Goal: Complete application form: Complete application form

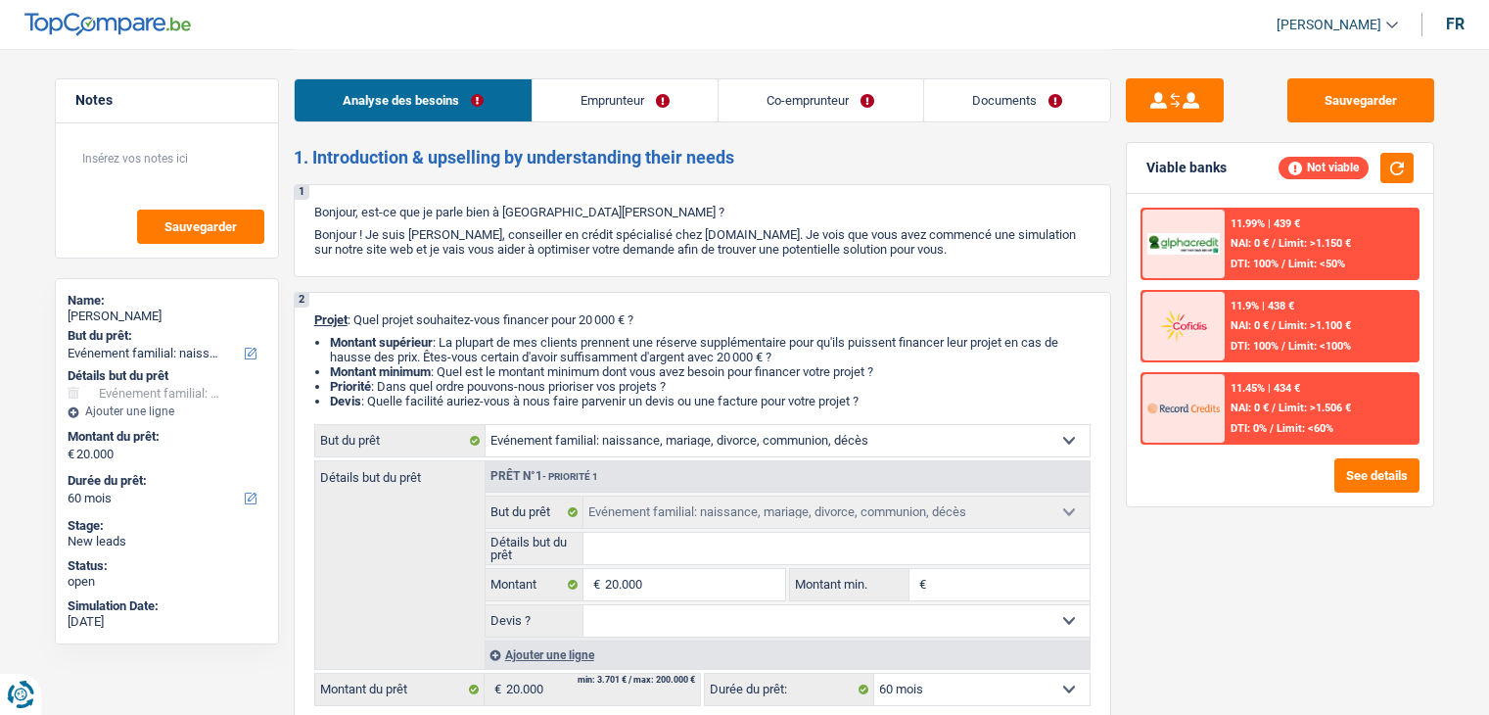
select select "familyEvent"
select select "60"
select select "familyEvent"
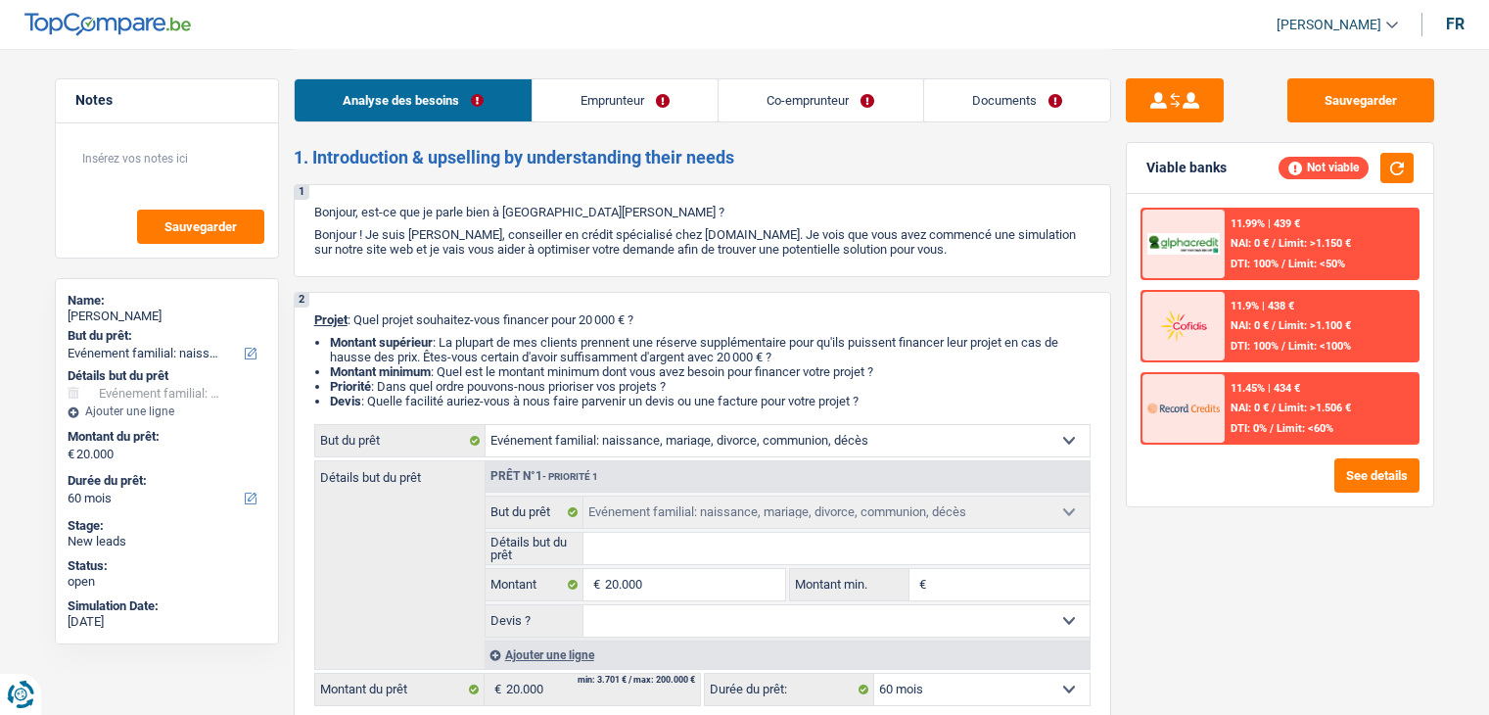
select select "60"
select select "invalid"
select select "disabilityPension"
select select "familyAllowances"
select select "rents"
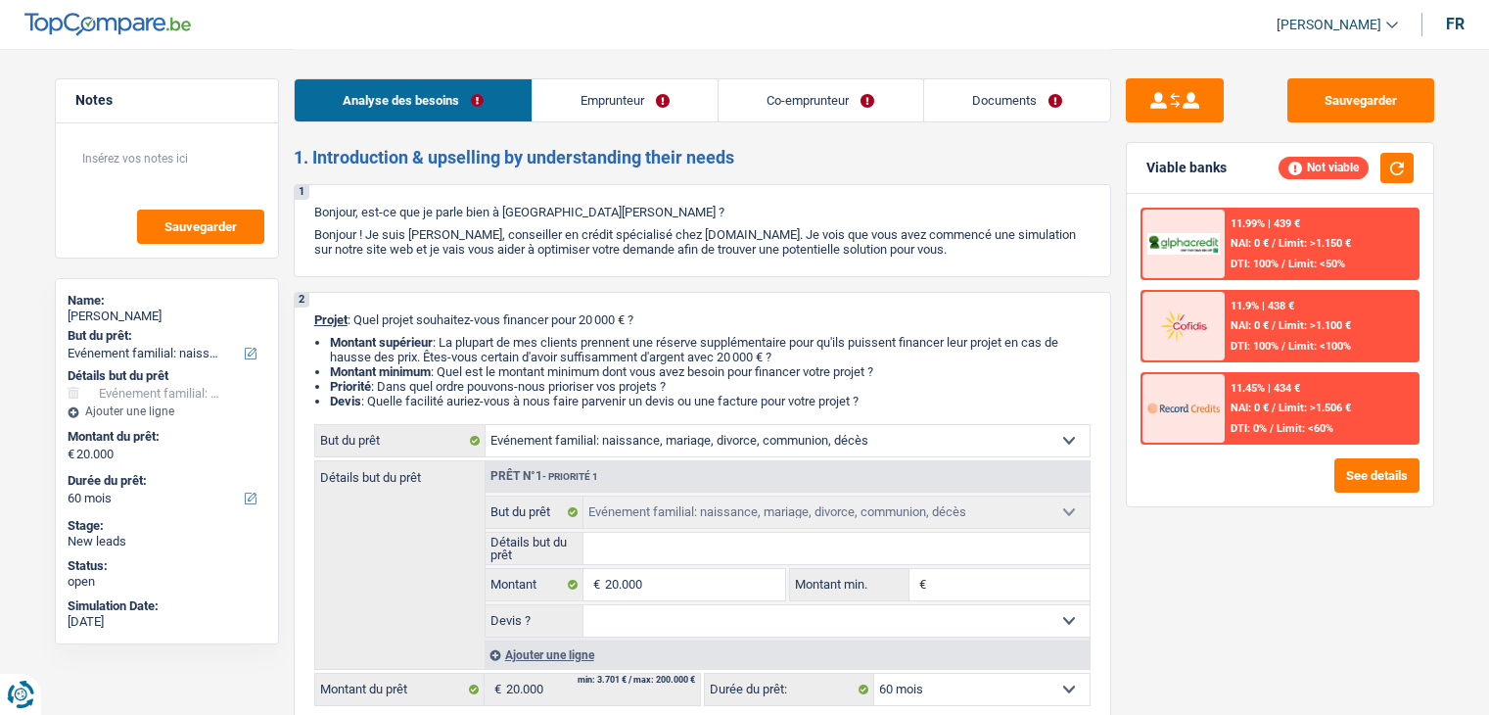
select select "familyEvent"
select select "60"
select select "familyEvent"
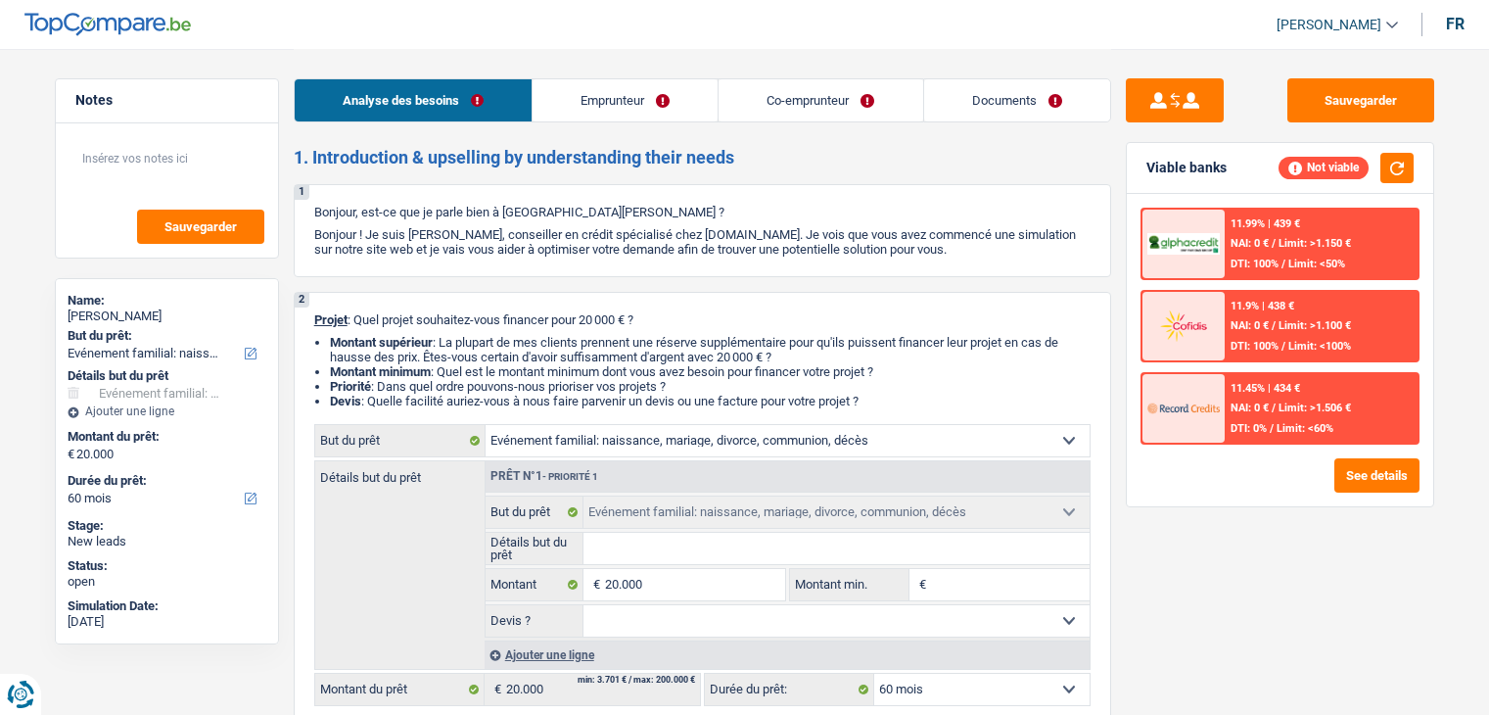
select select "60"
select select "familyEvent"
select select "60"
select select "invalid"
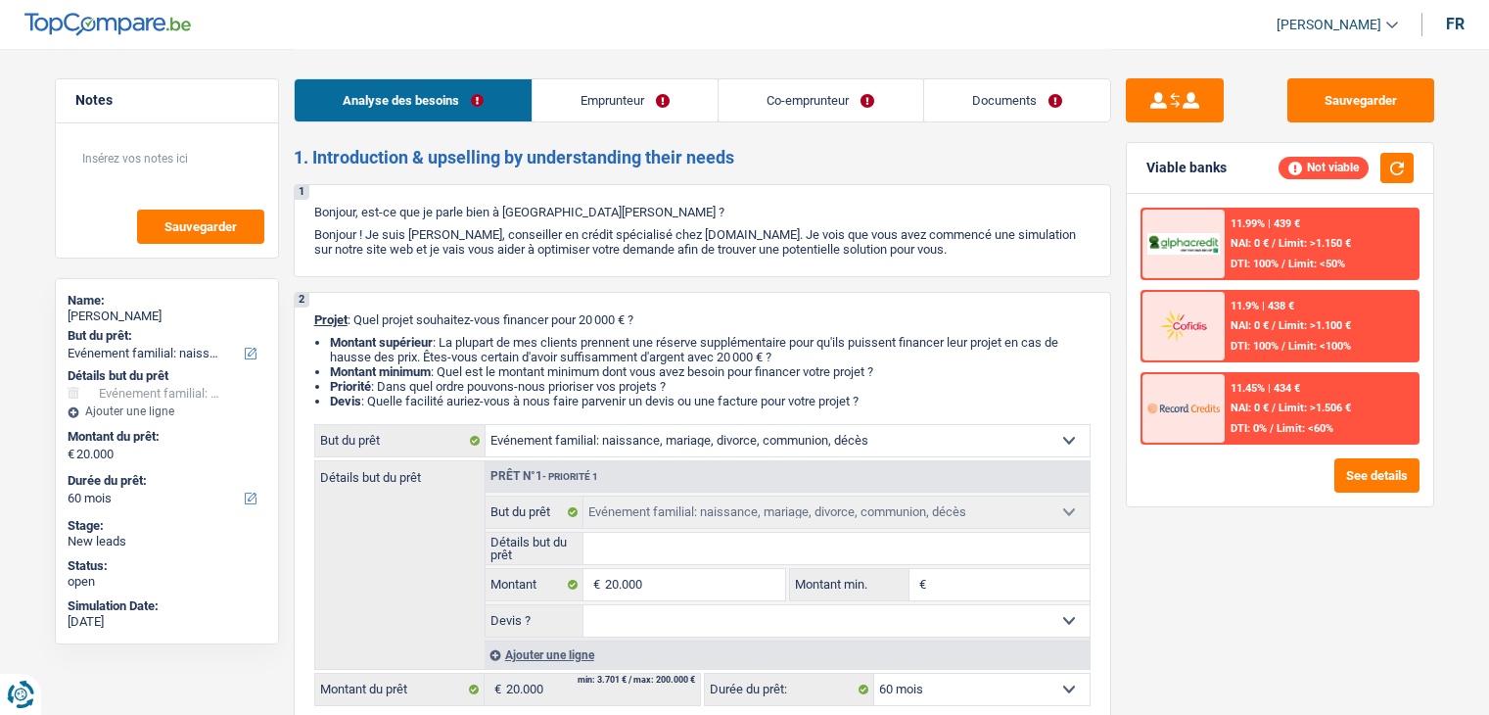
select select "disabilityPension"
select select "familyAllowances"
select select "rents"
select select "familyEvent"
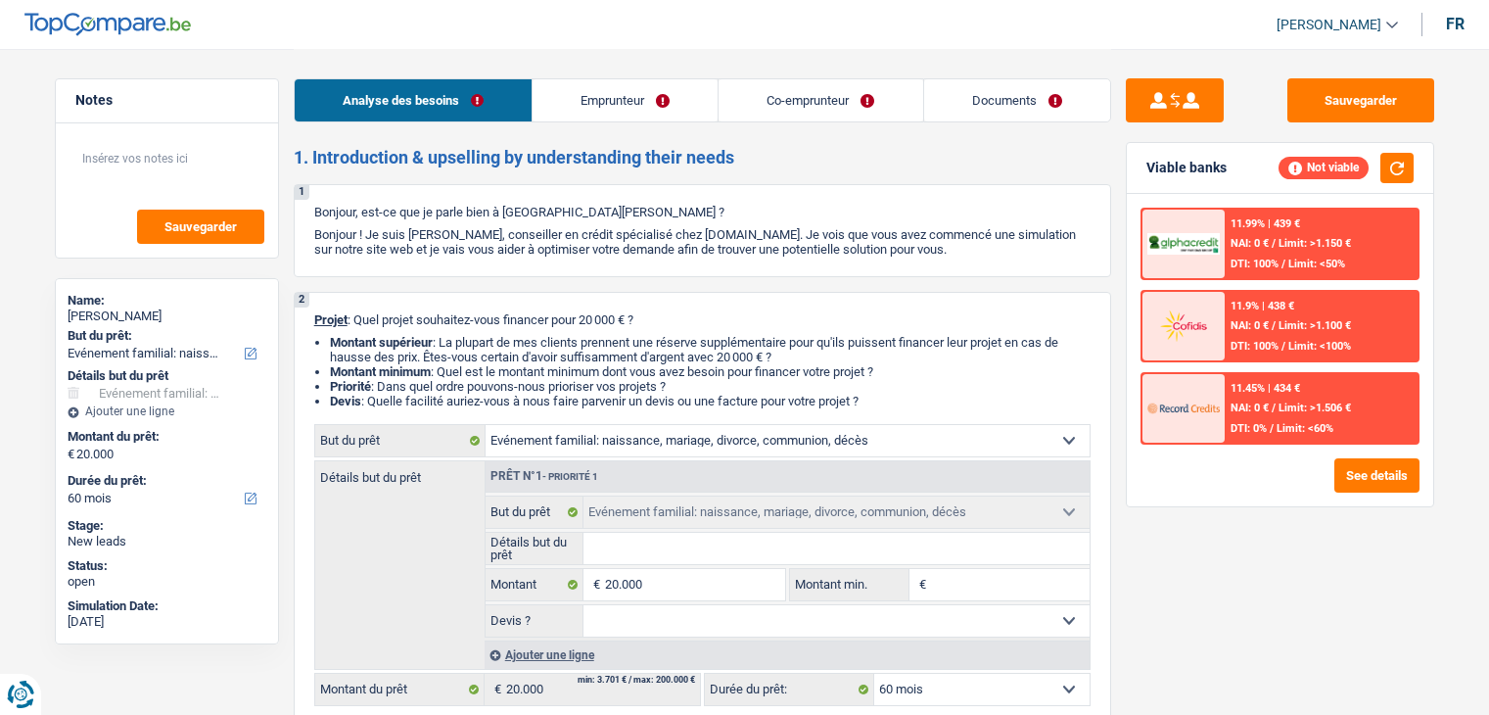
select select "60"
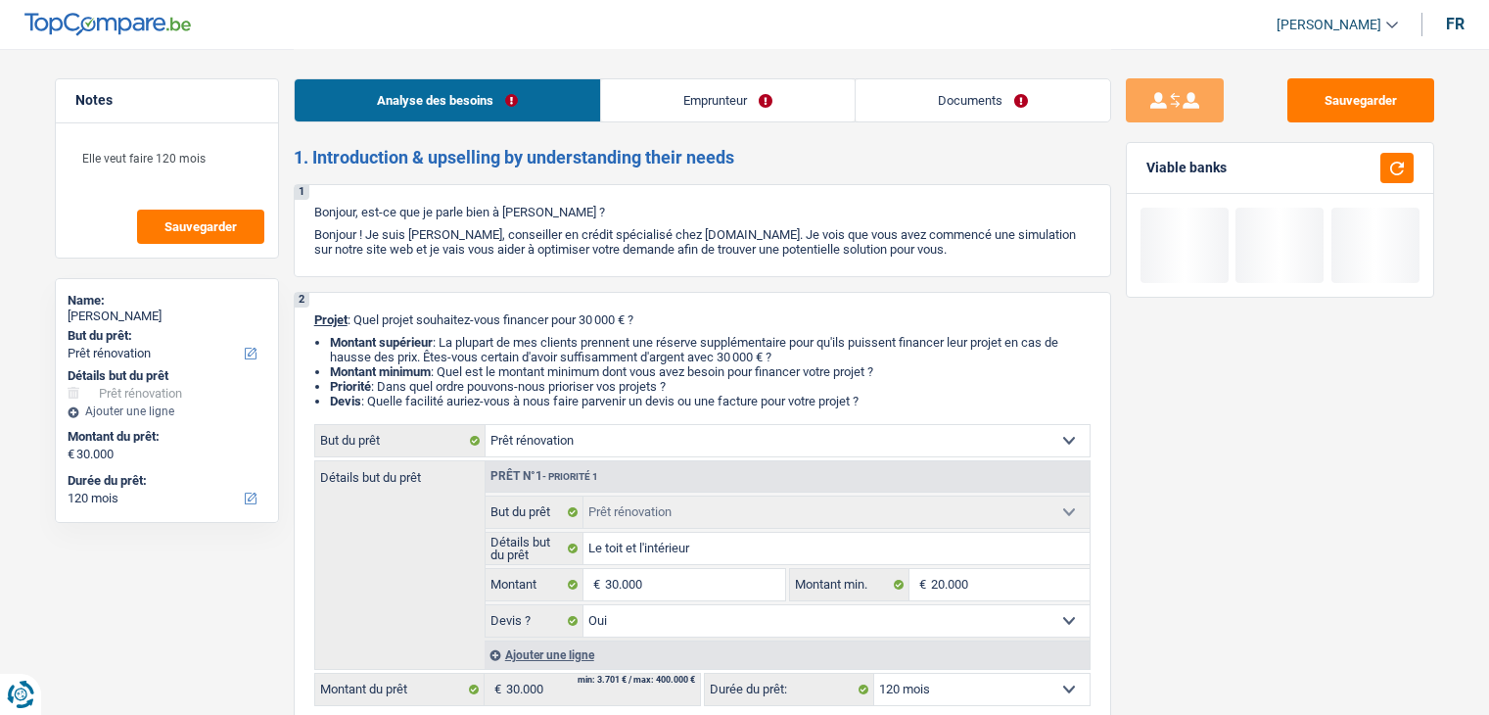
select select "renovation"
select select "120"
select select "renovation"
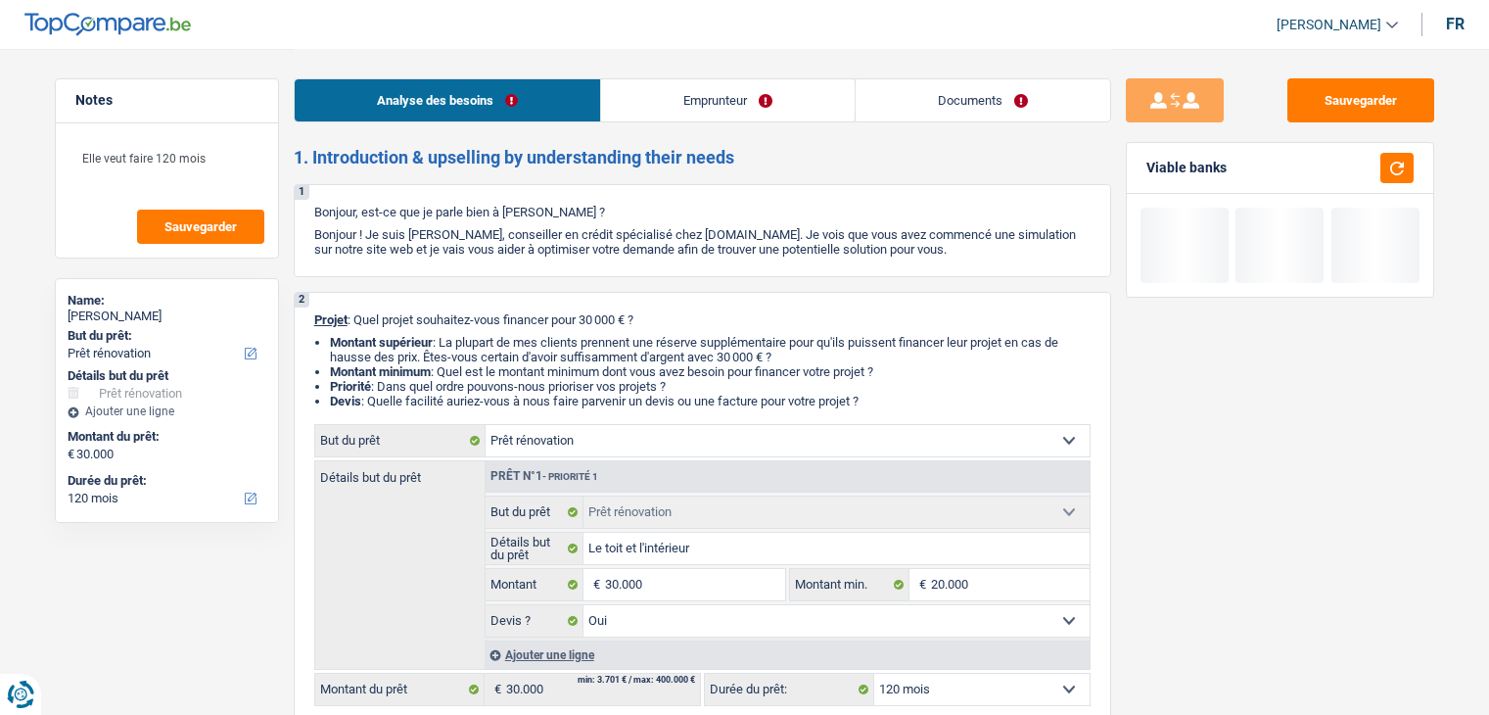
select select "yes"
select select "120"
select select "privateEmployee"
select select "familyAllowances"
select select "parttimeSelfemployed"
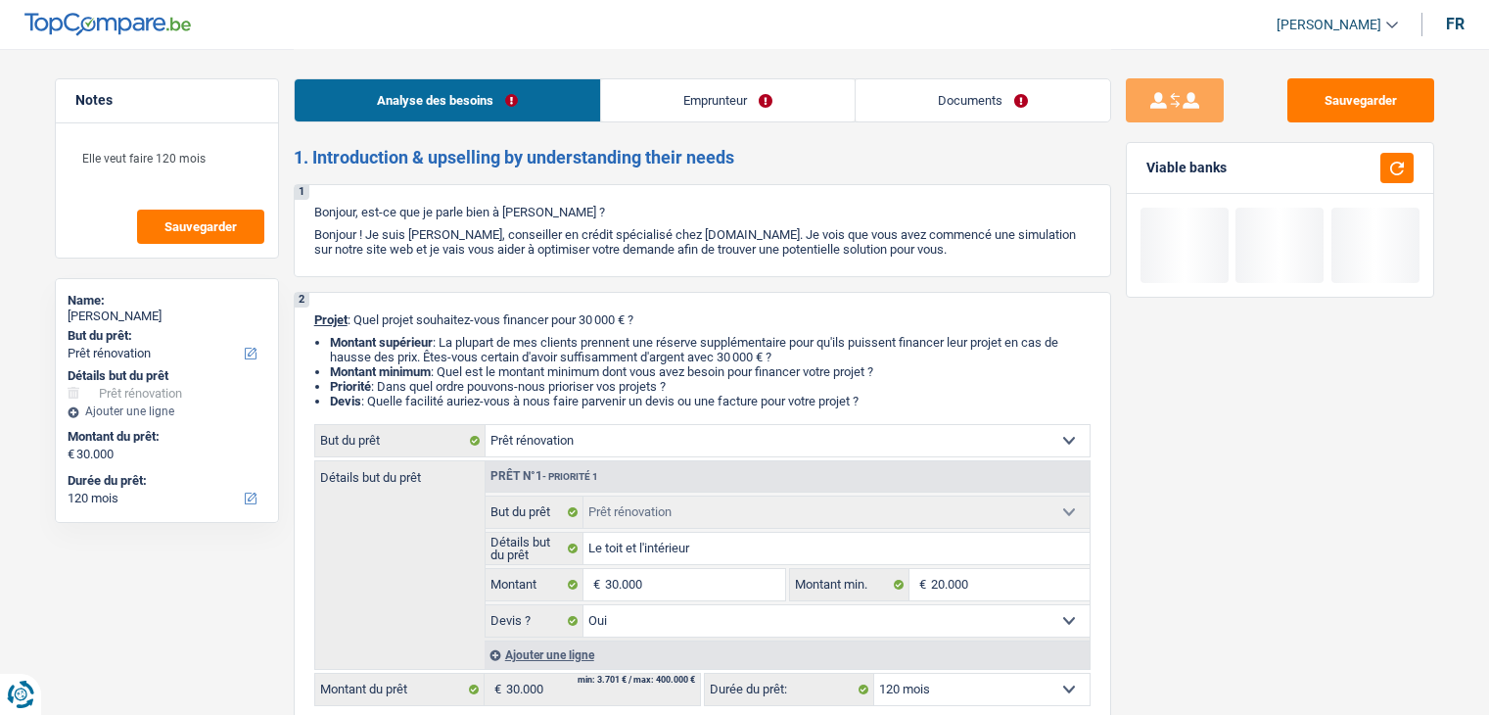
select select "netSalary"
select select "mealVouchers"
select select "ownerWithMortgage"
select select "mortgage"
select select "300"
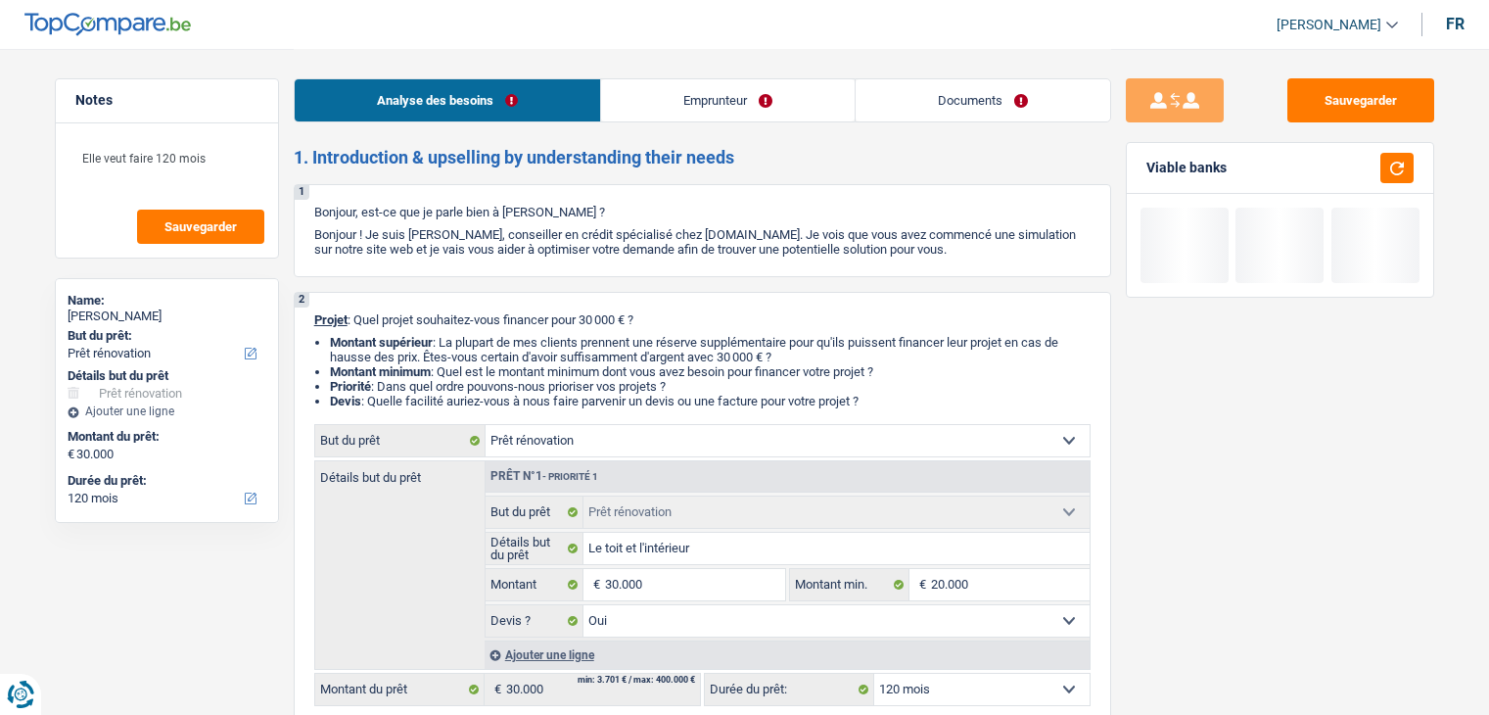
select select "renovation"
select select "yes"
select select "120"
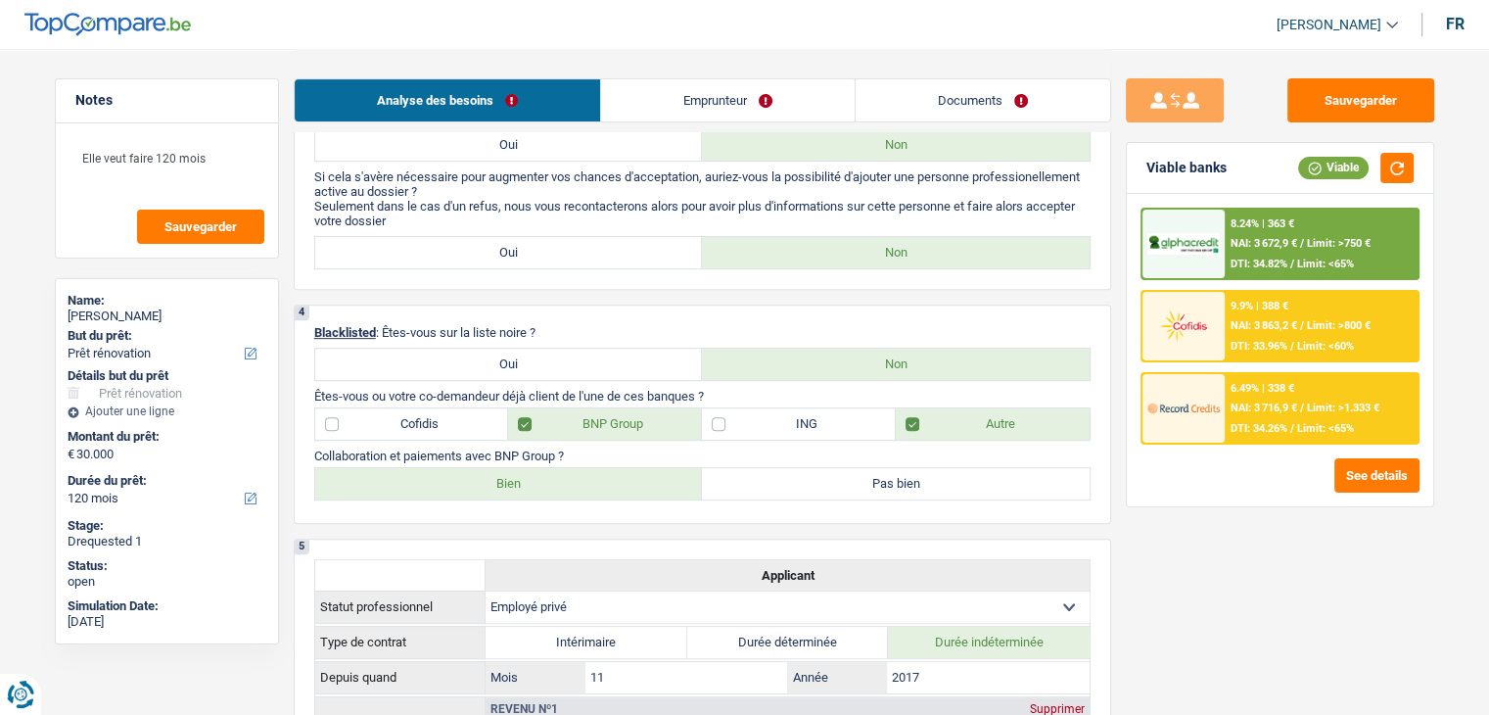
scroll to position [1371, 0]
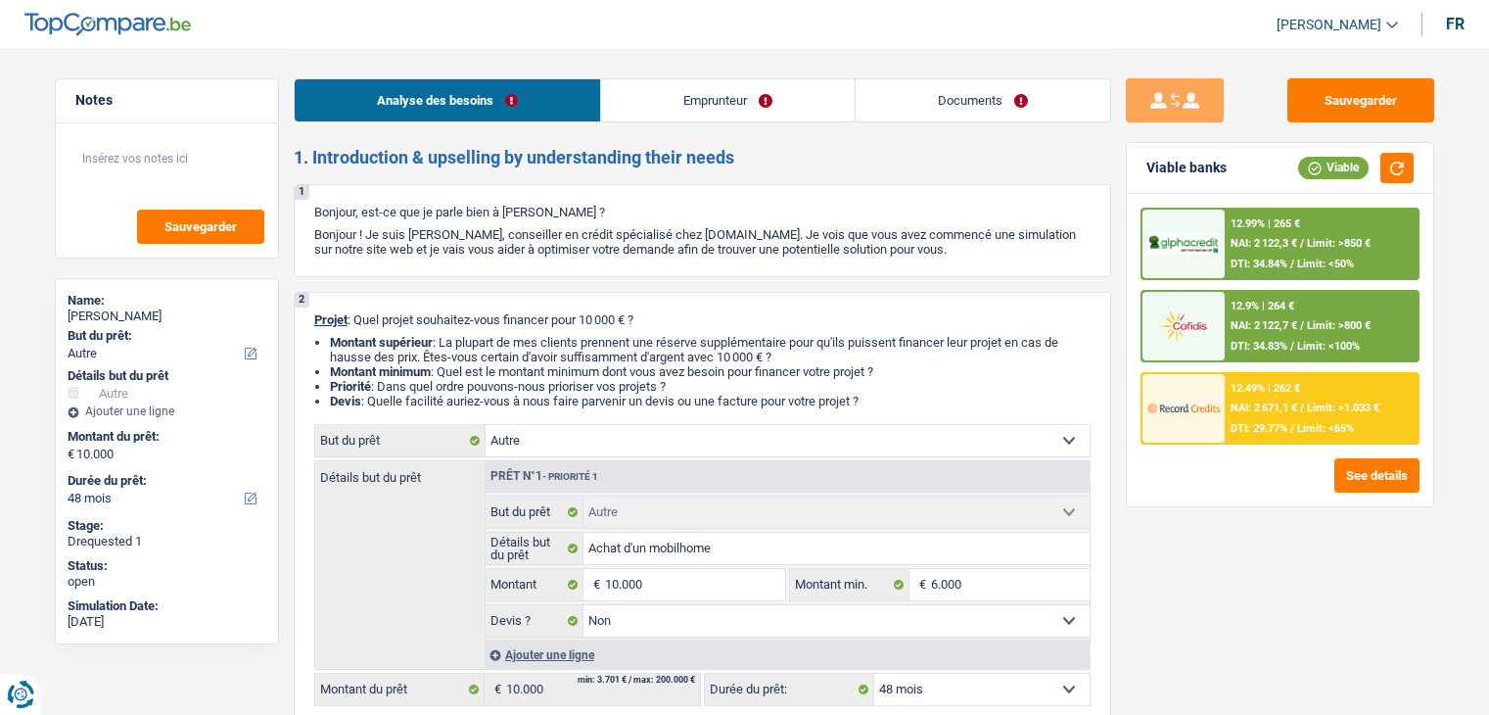
select select "other"
select select "48"
select select "other"
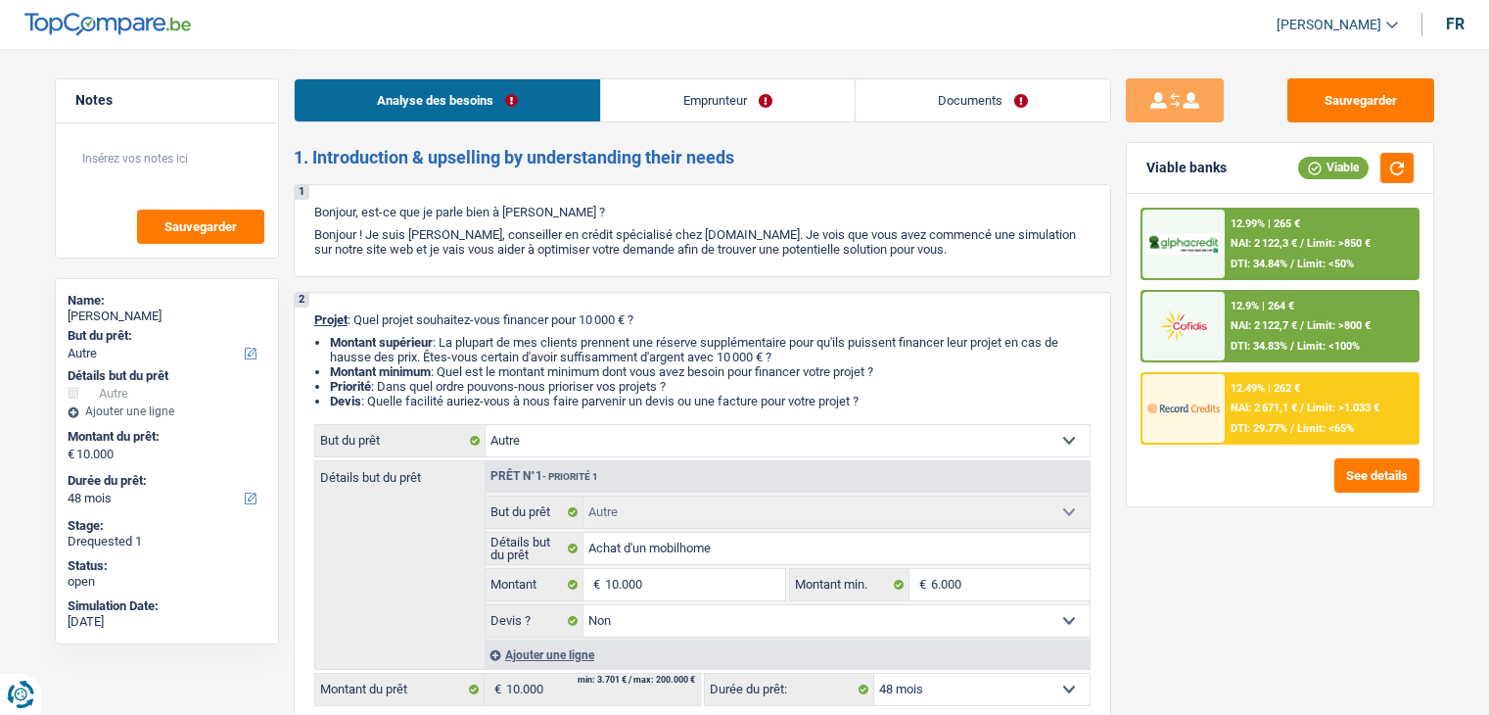
select select "false"
select select "48"
select select "privateEmployee"
select select "netSalary"
select select "mealVouchers"
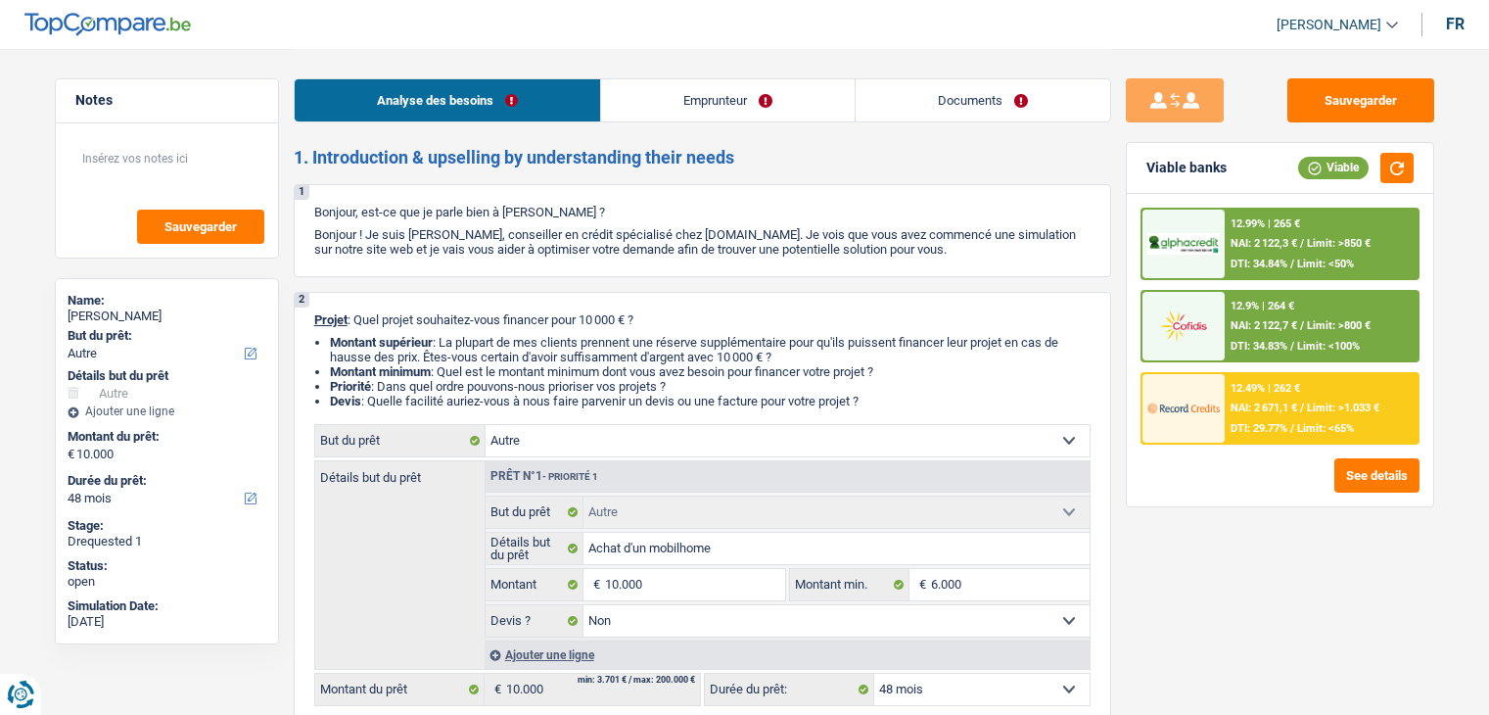
select select "rents"
select select "carLoan"
select select "48"
select select "other"
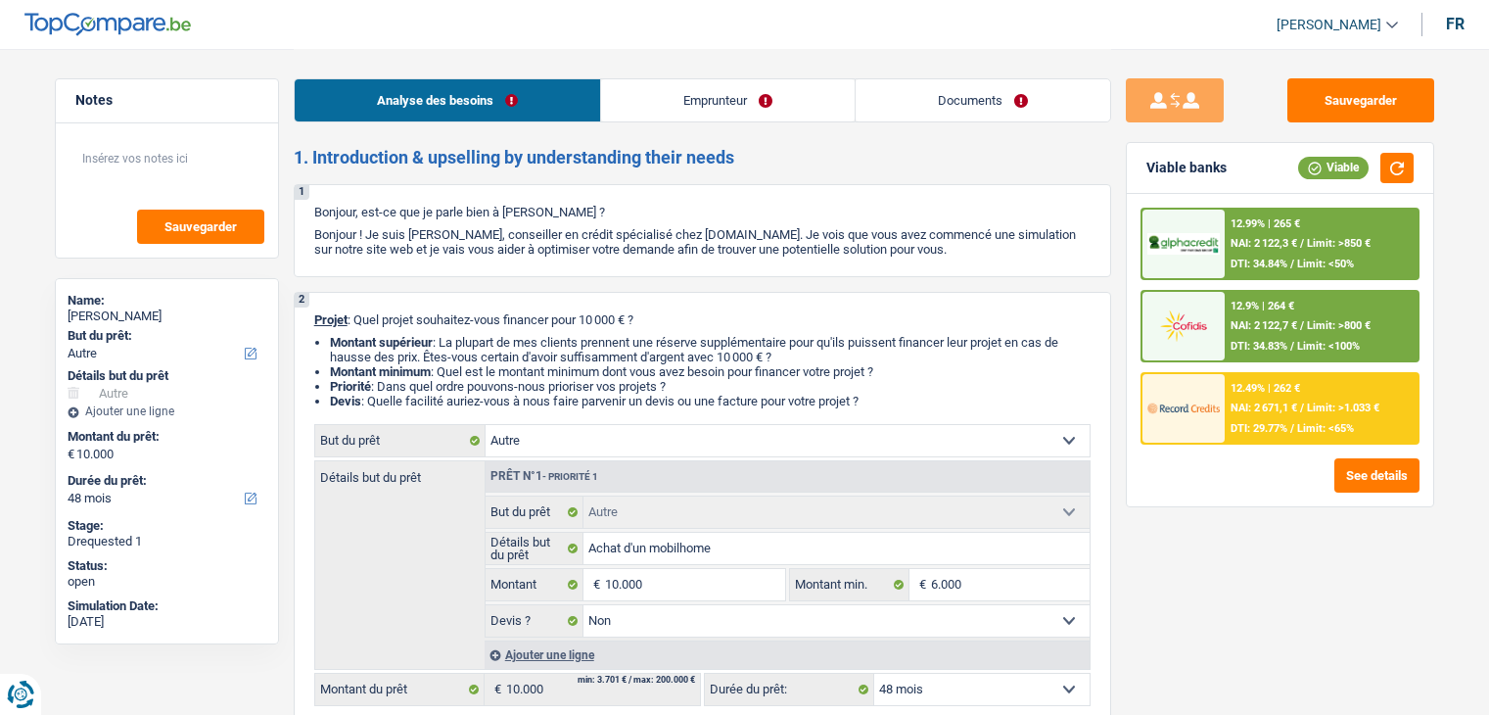
select select "false"
select select "48"
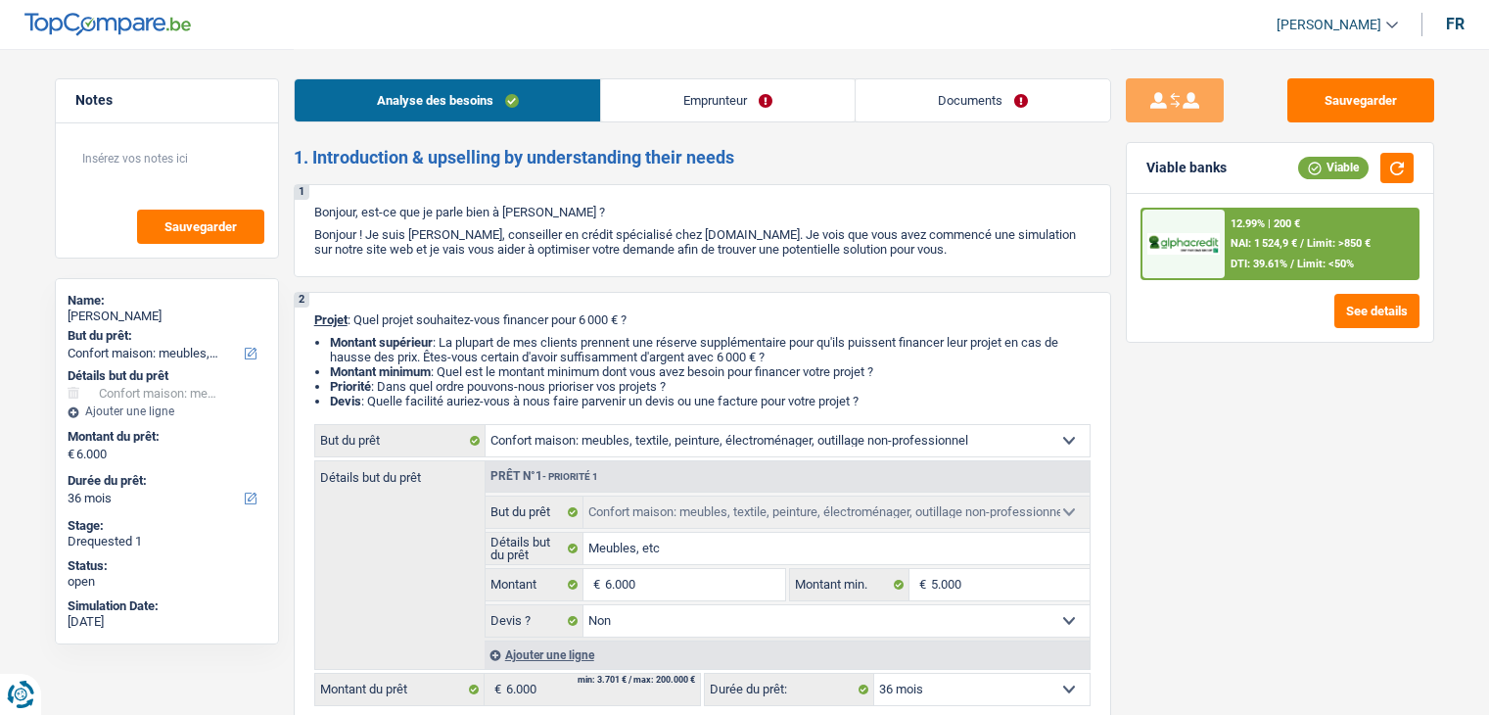
select select "household"
select select "36"
select select "household"
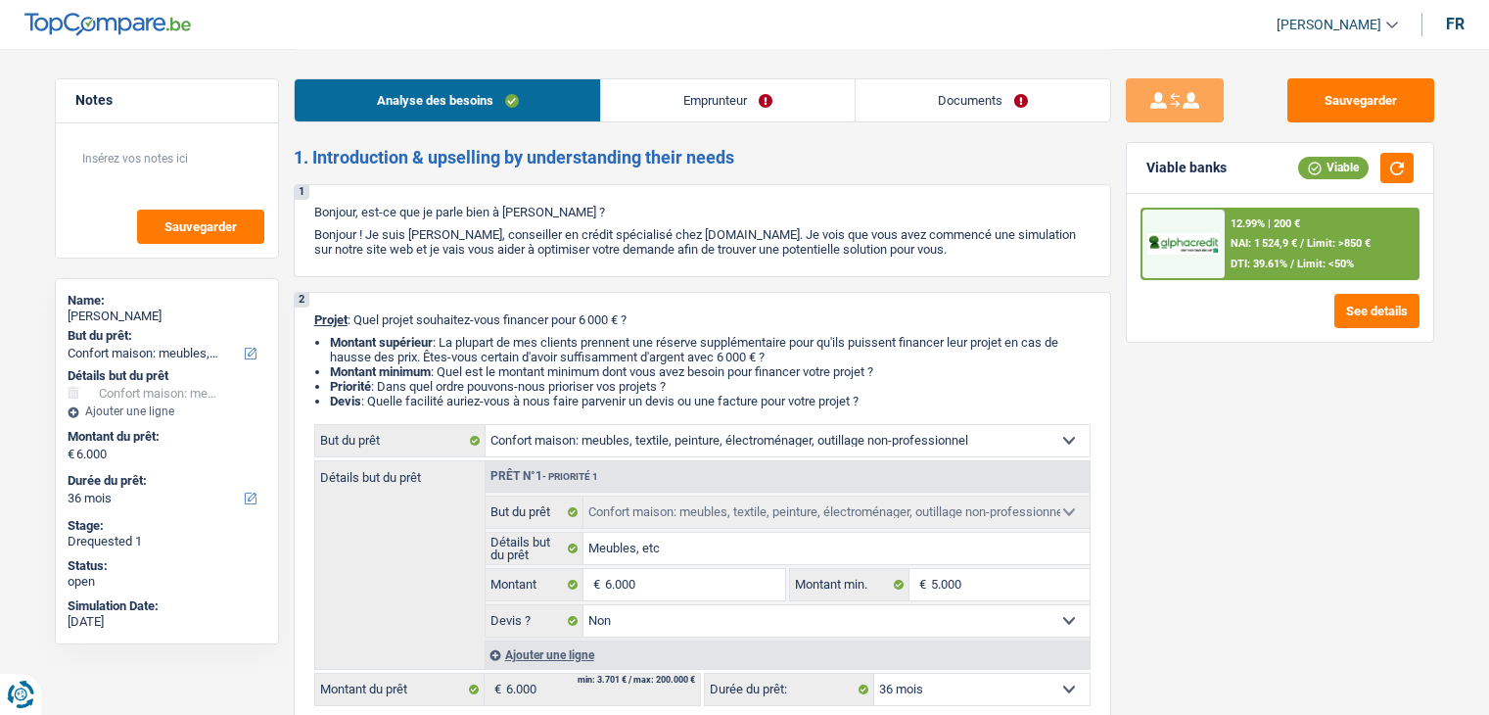
select select "false"
select select "36"
select select "worker"
select select "netSalary"
select select "familyAllowances"
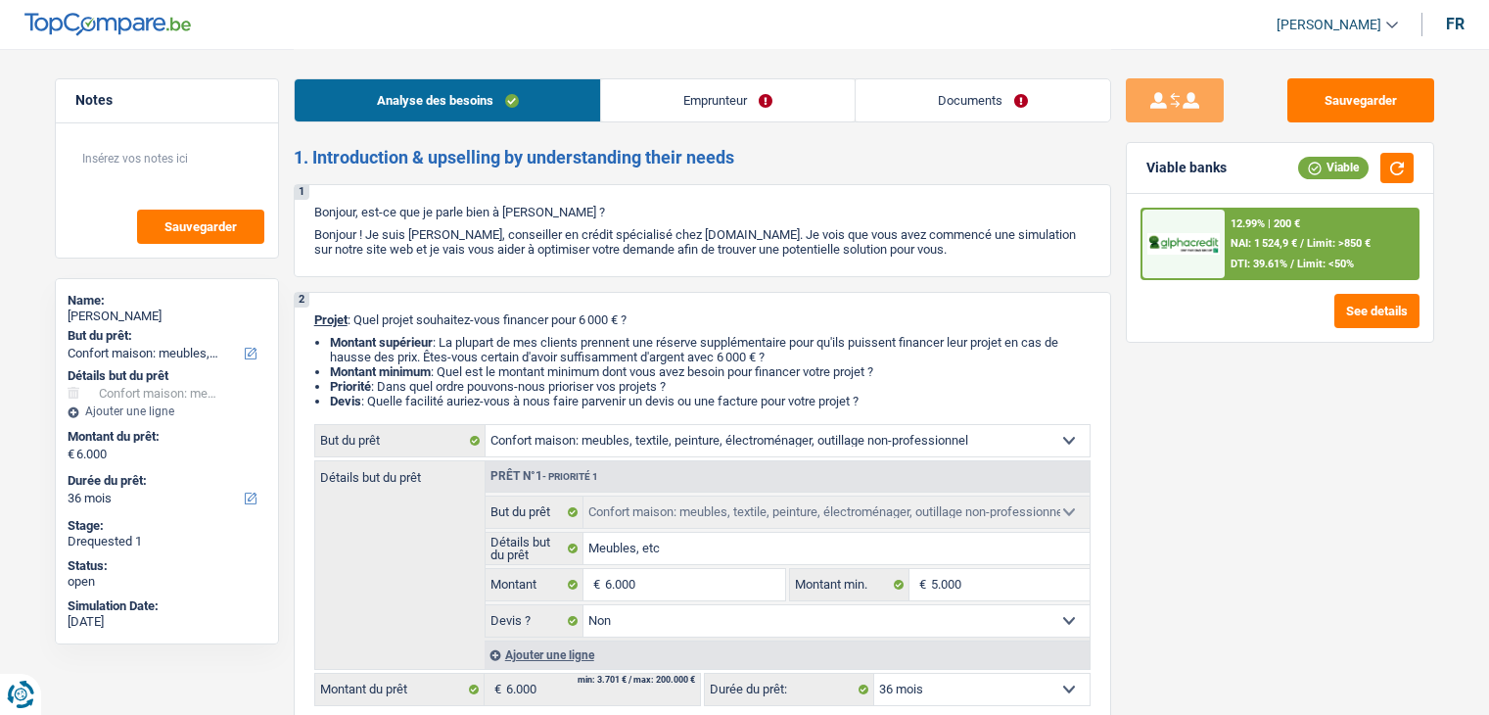
select select "rents"
select select "household"
select select "false"
select select "36"
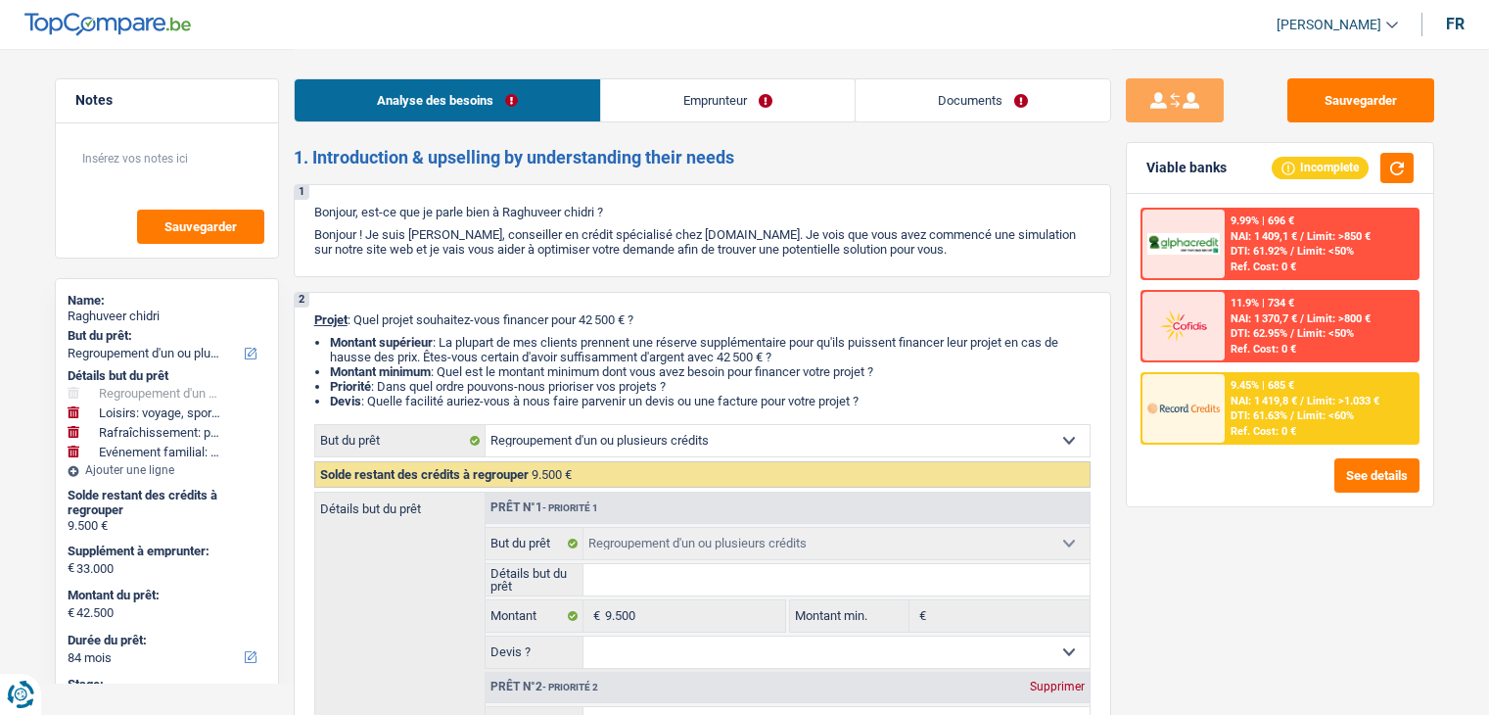
select select "refinancing"
select select "hobbies"
select select "houseOrGarden"
select select "familyEvent"
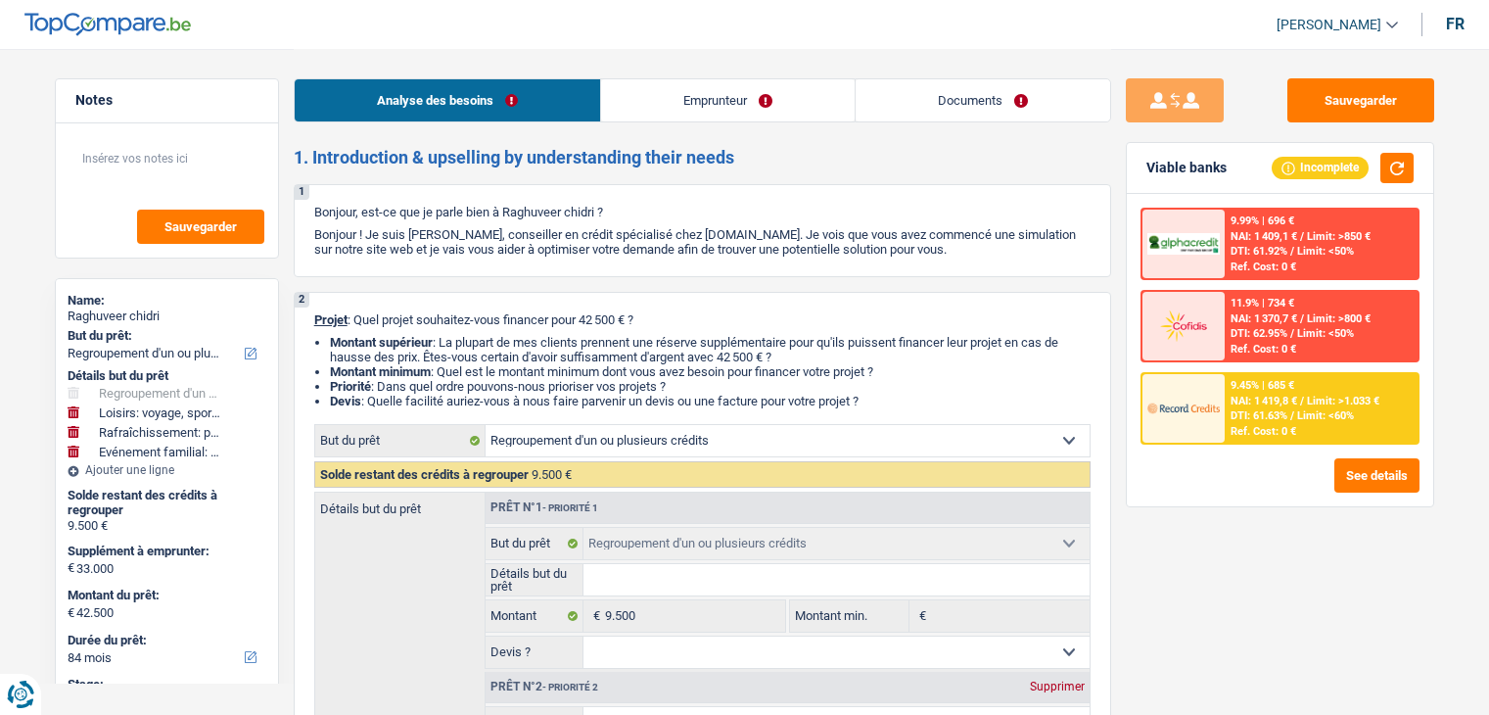
select select "84"
select select "refinancing"
select select "hobbies"
select select "houseOrGarden"
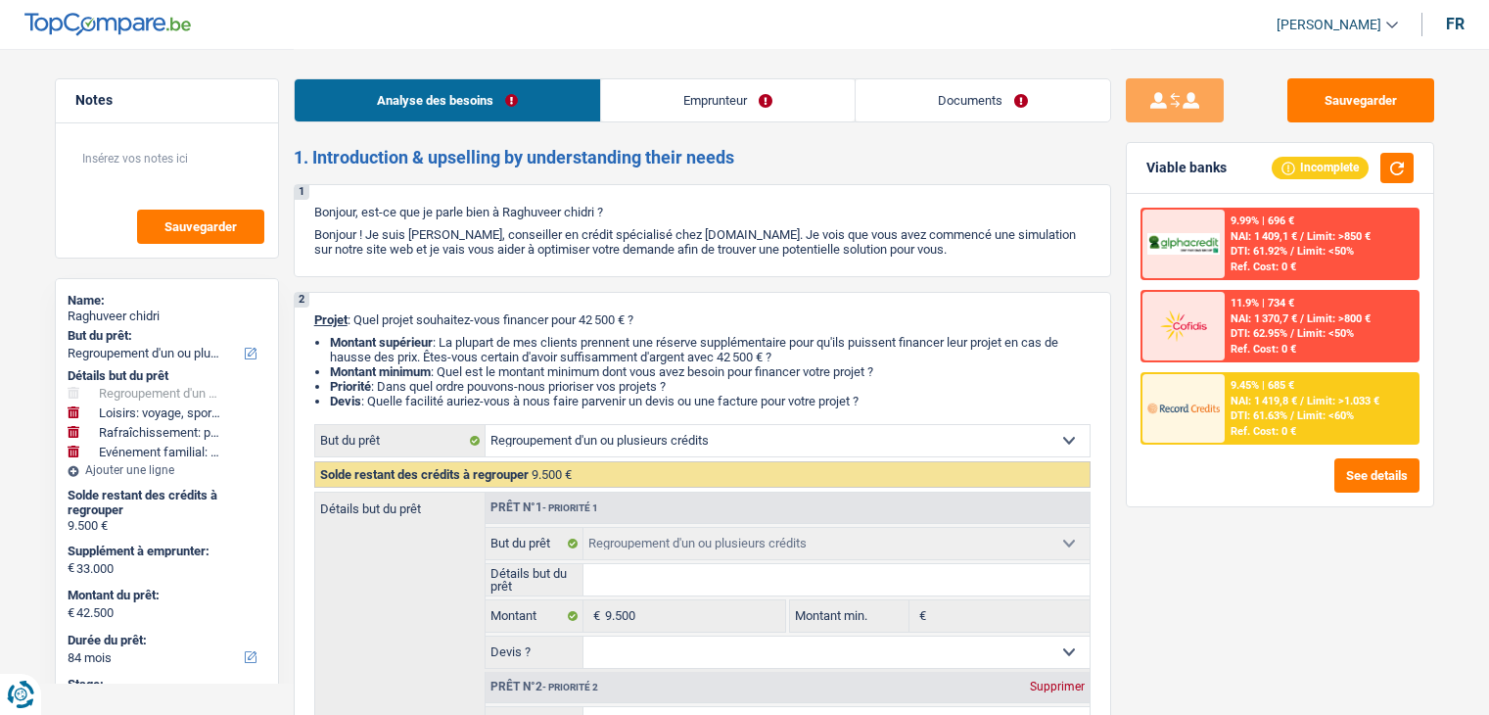
select select "familyEvent"
select select "84"
select select "privateEmployee"
select select "netSalary"
select select "mealVouchers"
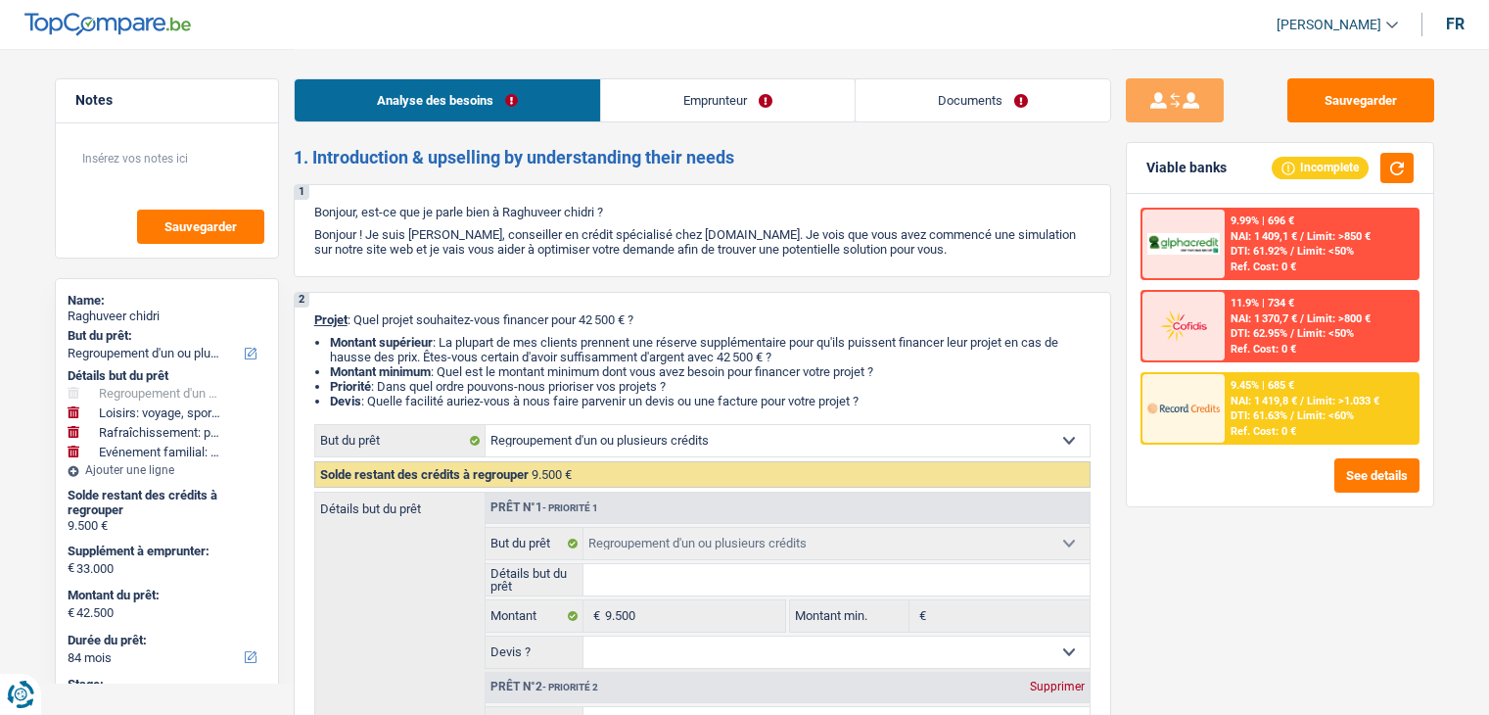
select select "rents"
select select "cardOrCredit"
select select "personalSale"
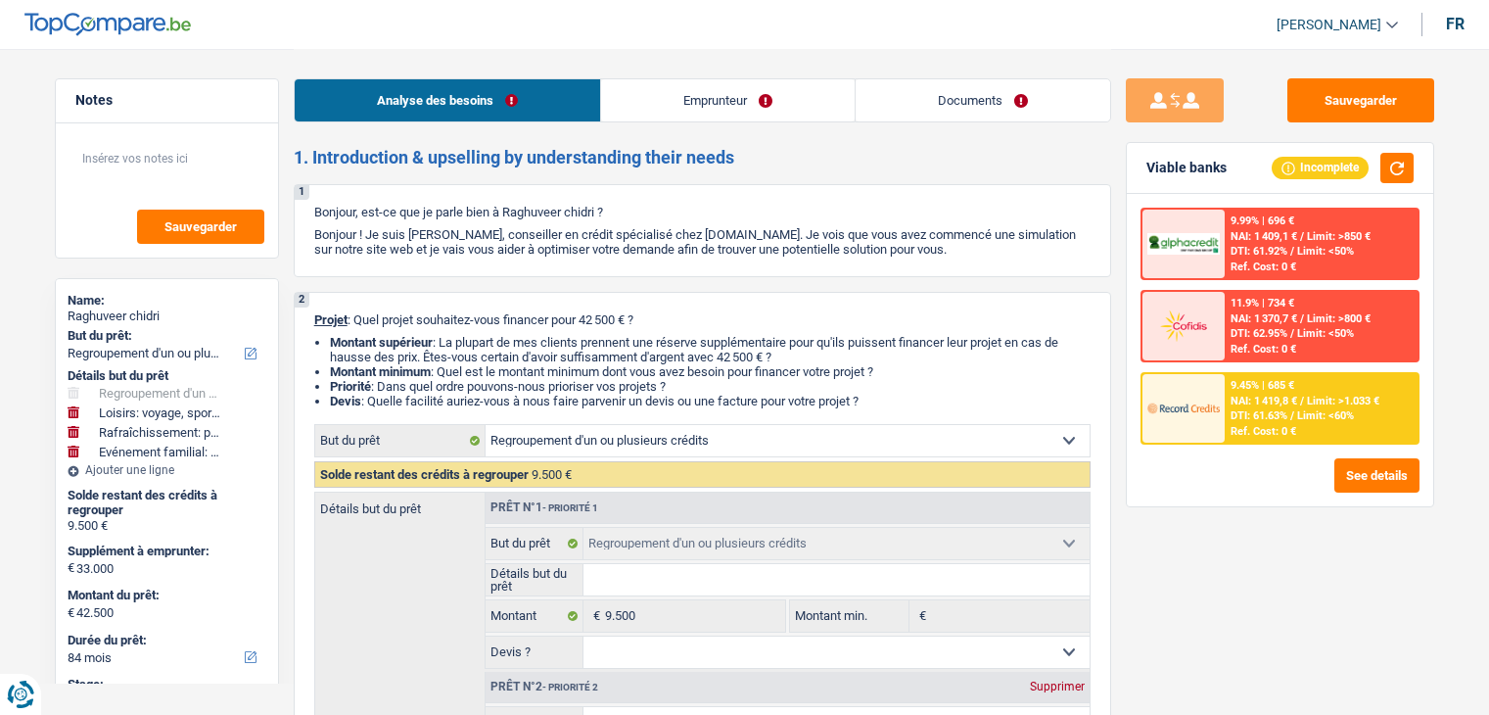
select select "60"
select select "refinancing"
select select "hobbies"
select select "houseOrGarden"
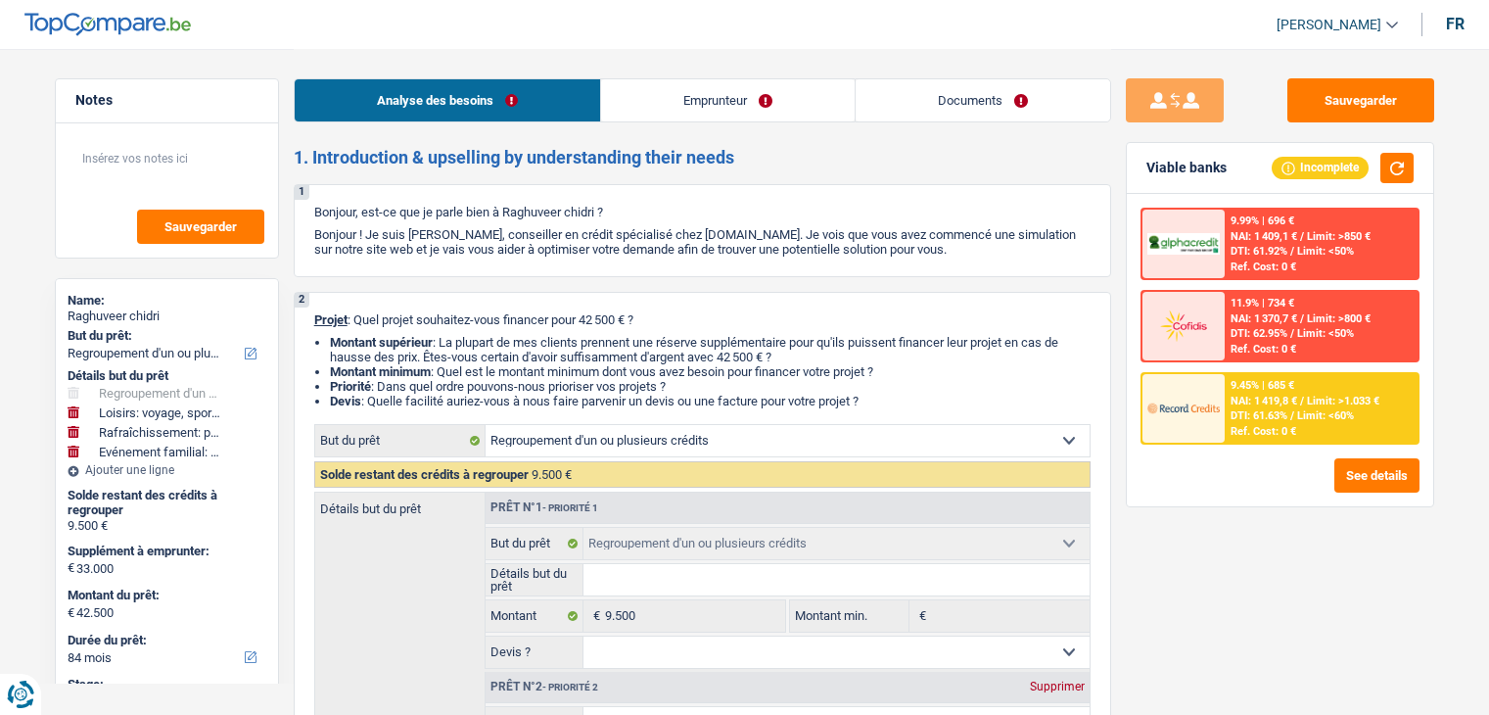
select select "familyEvent"
select select "84"
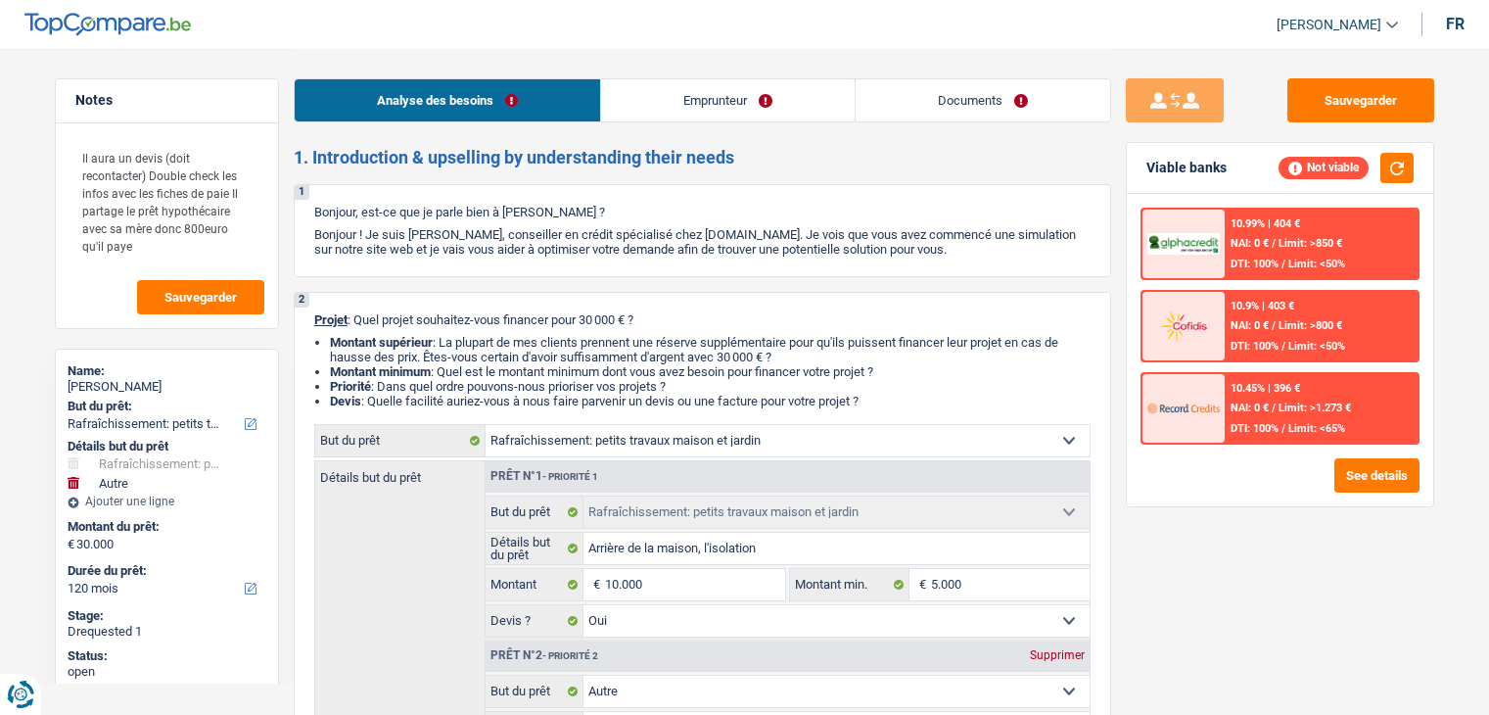
select select "houseOrGarden"
select select "other"
select select "120"
select select "houseOrGarden"
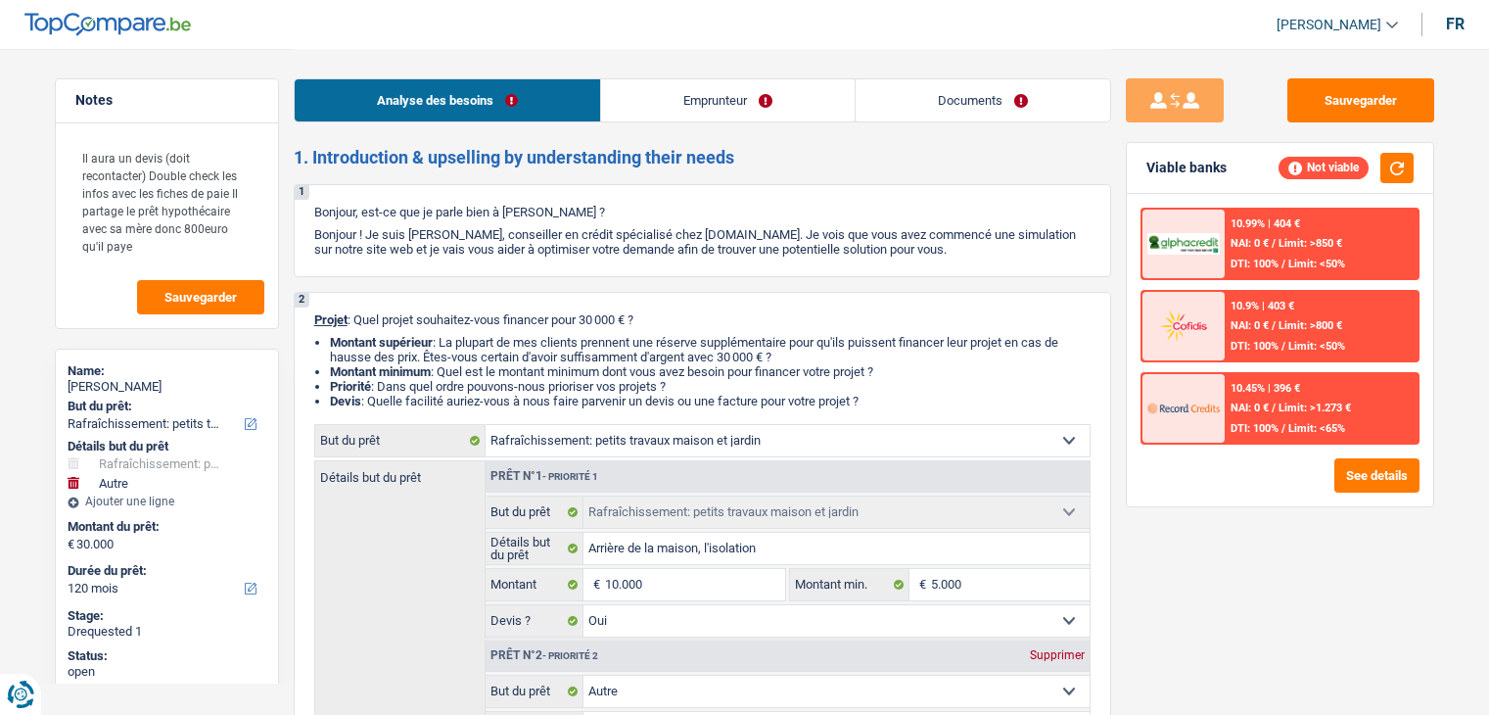
select select "houseOrGarden"
select select "yes"
select select "other"
select select "false"
select select "120"
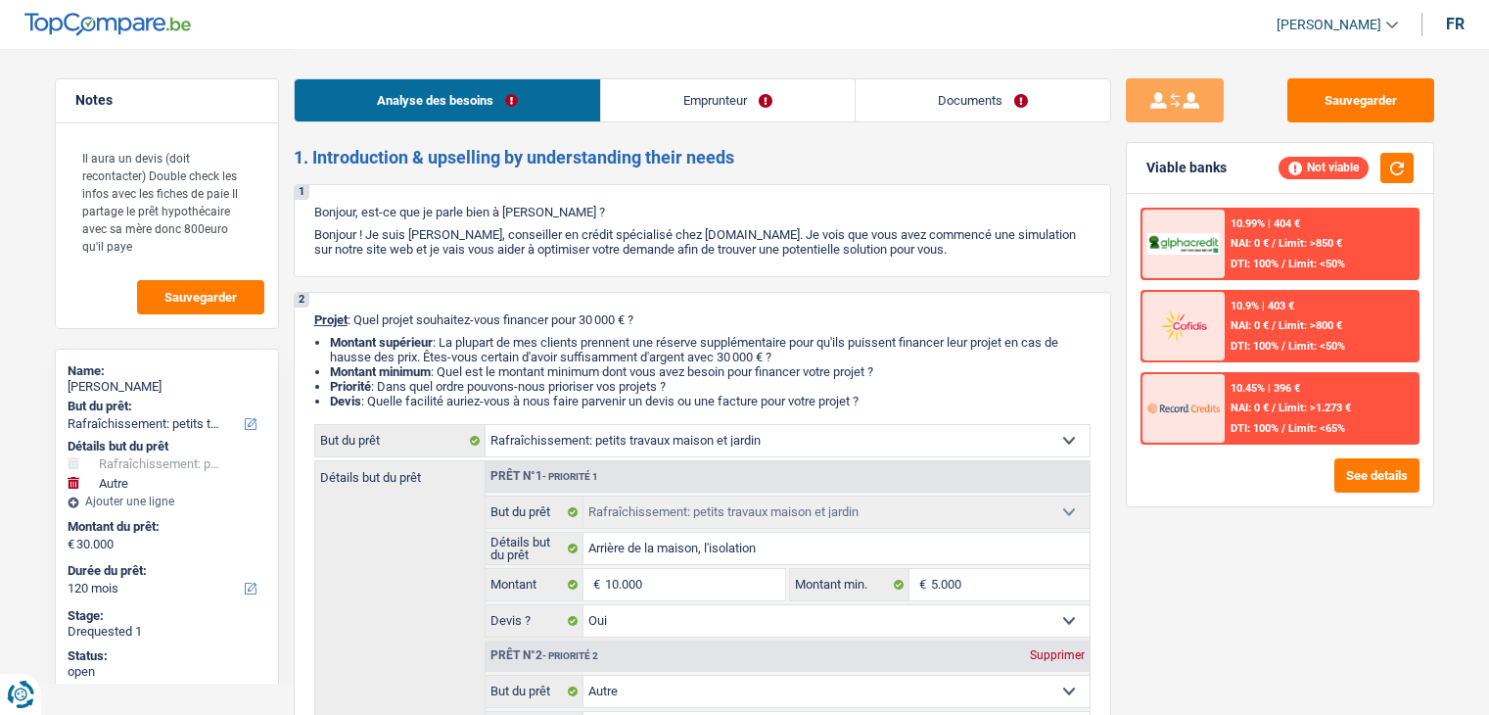
select select "publicEmployee"
select select "netSalary"
select select "mealVouchers"
select select "familyAllowances"
select select "rents"
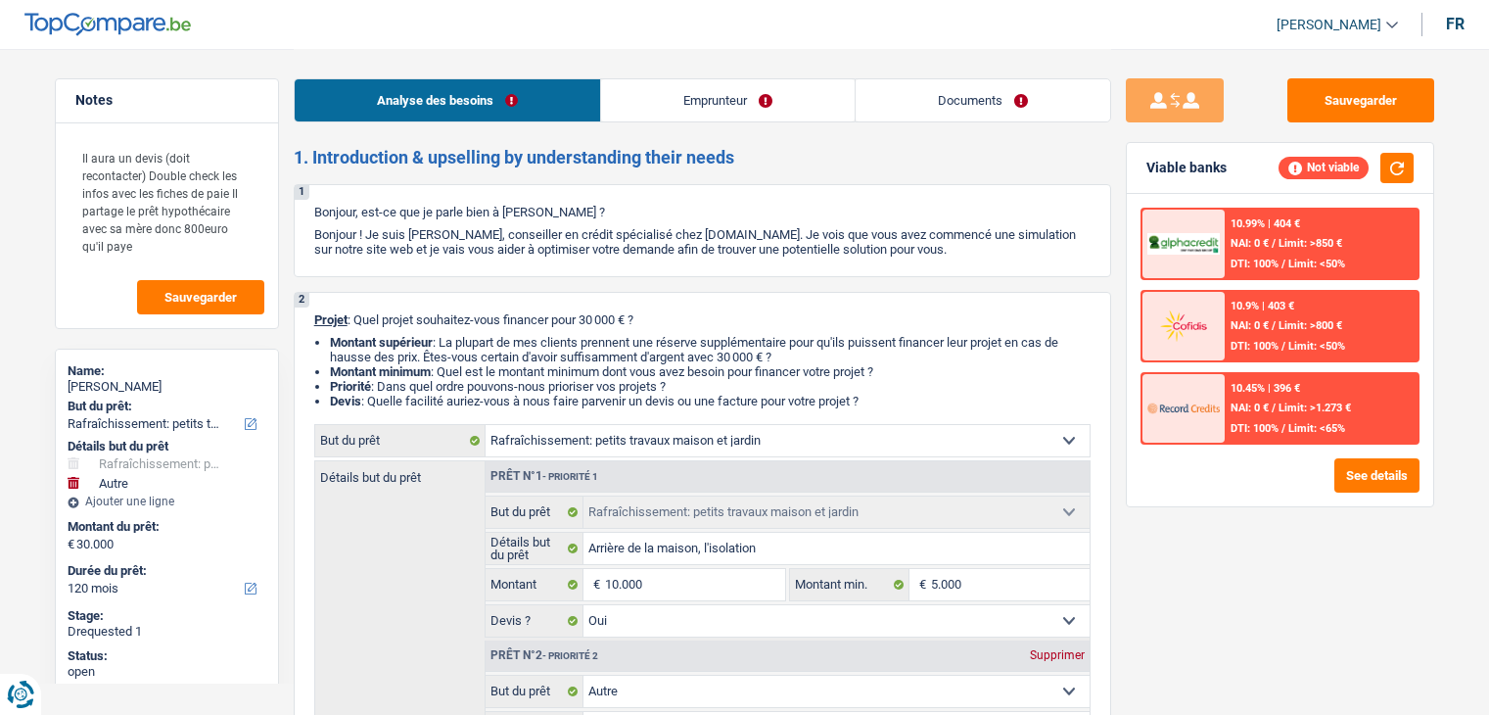
select select "mortgage"
select select "240"
select select "houseOrGarden"
select select "yes"
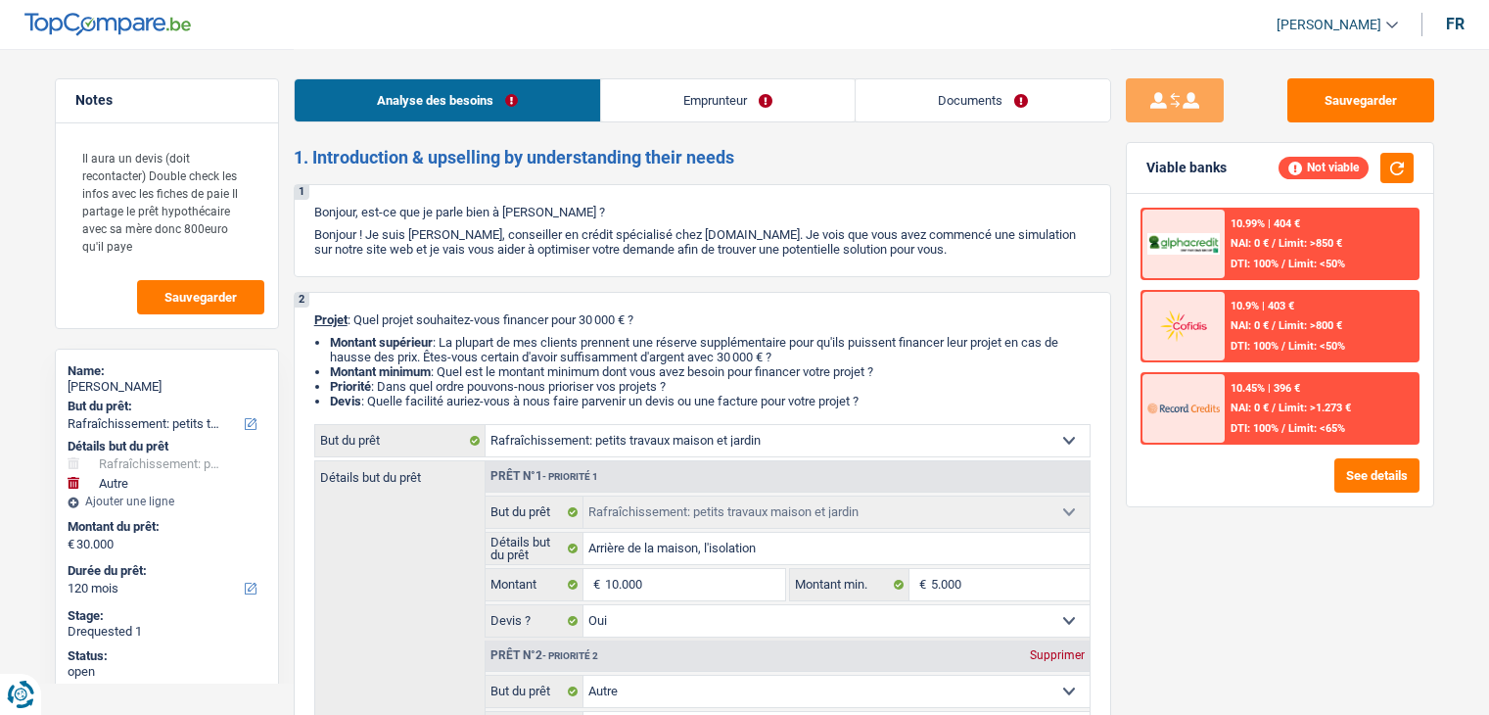
select select "other"
select select "false"
select select "120"
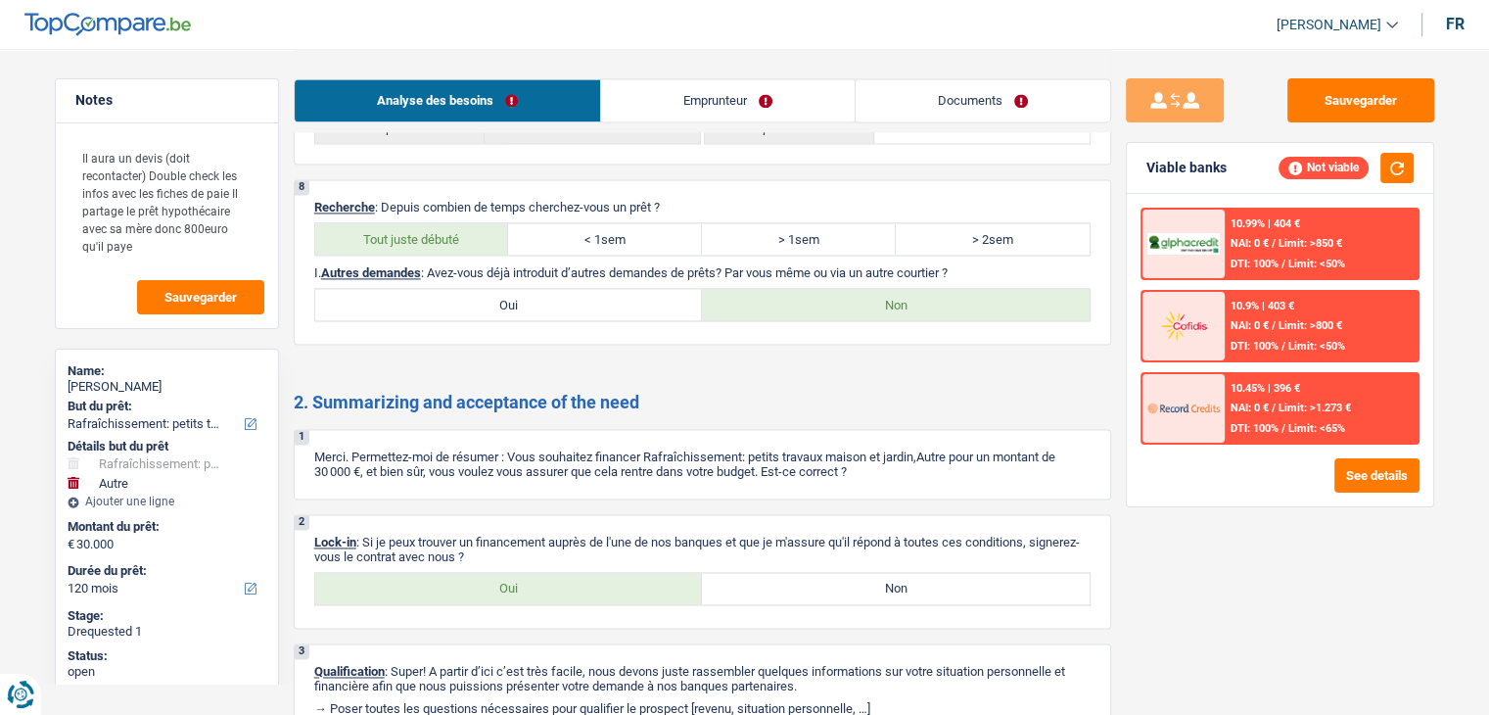
scroll to position [2865, 0]
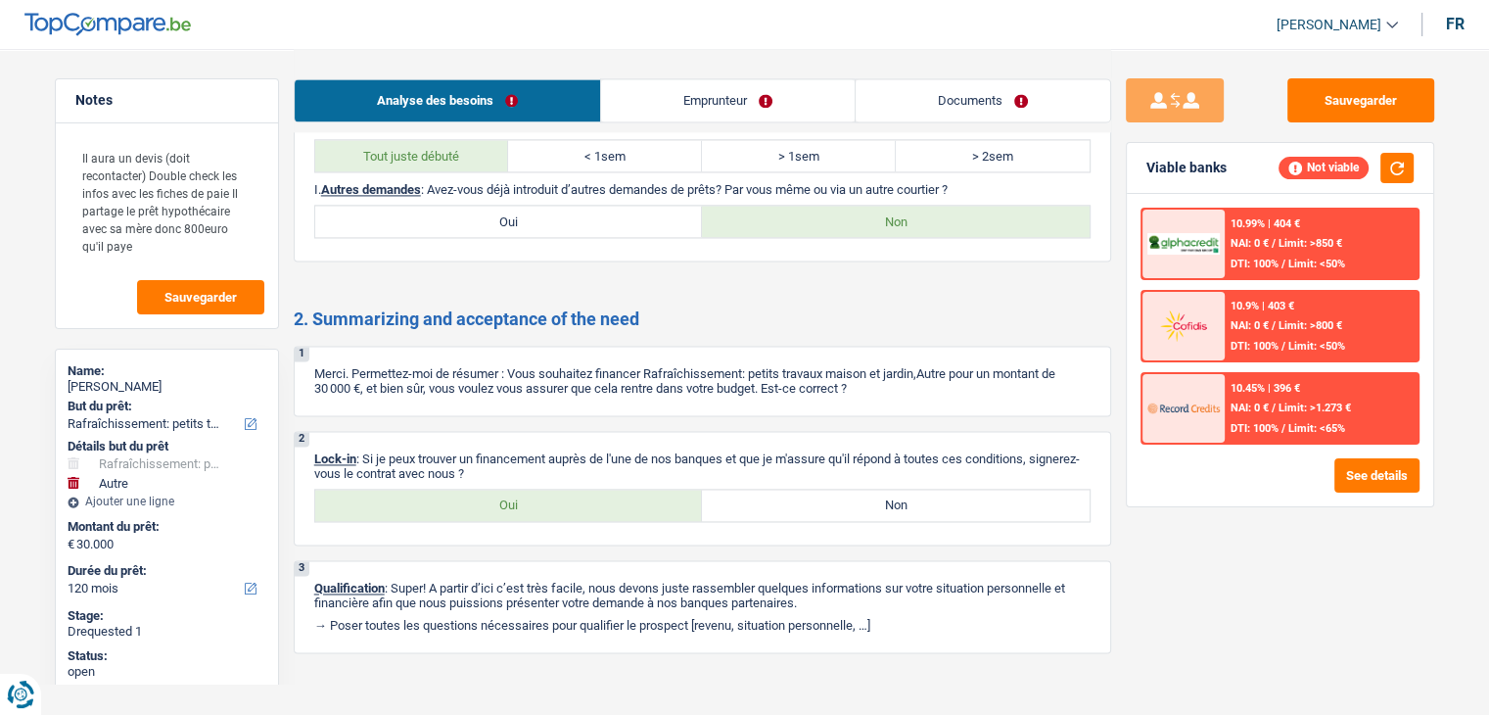
click at [684, 92] on link "Emprunteur" at bounding box center [728, 100] width 254 height 42
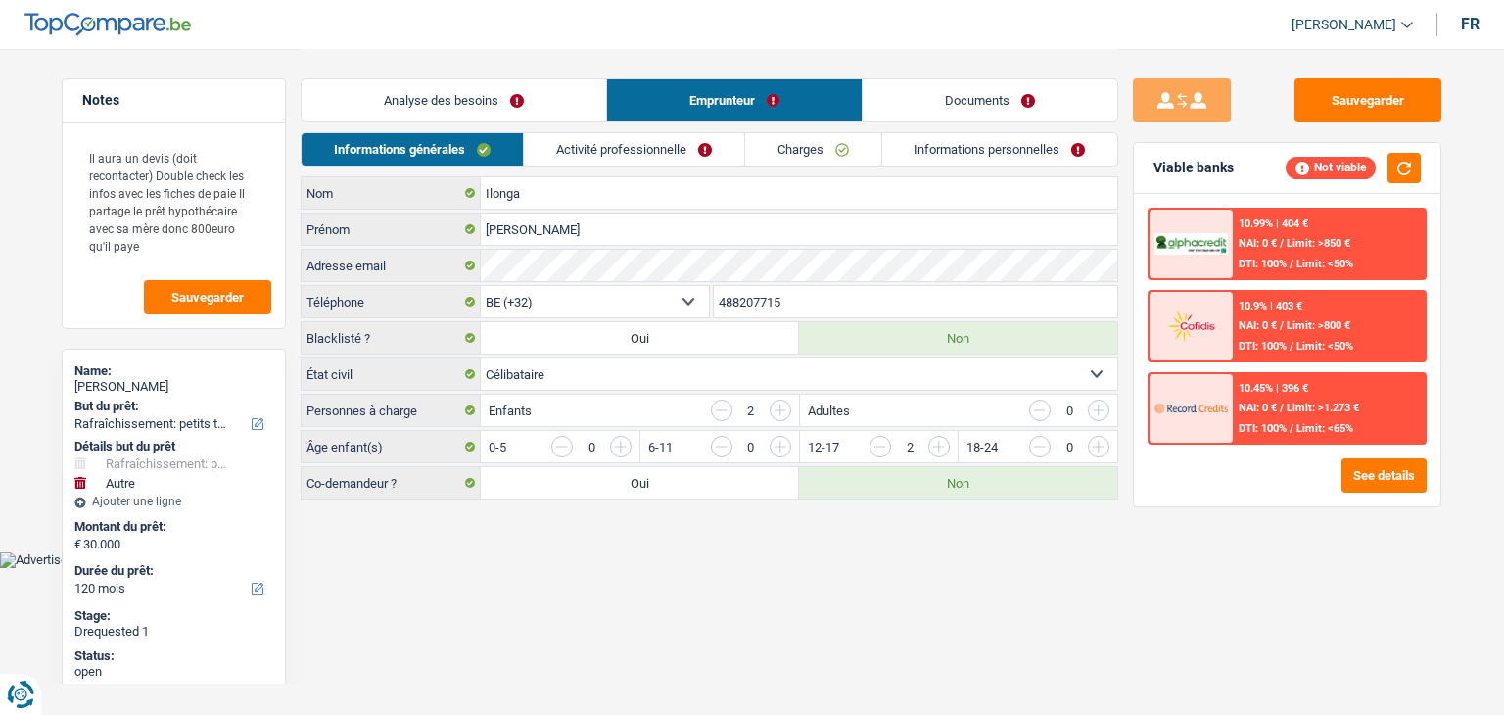
click at [596, 146] on link "Activité professionnelle" at bounding box center [634, 149] width 220 height 32
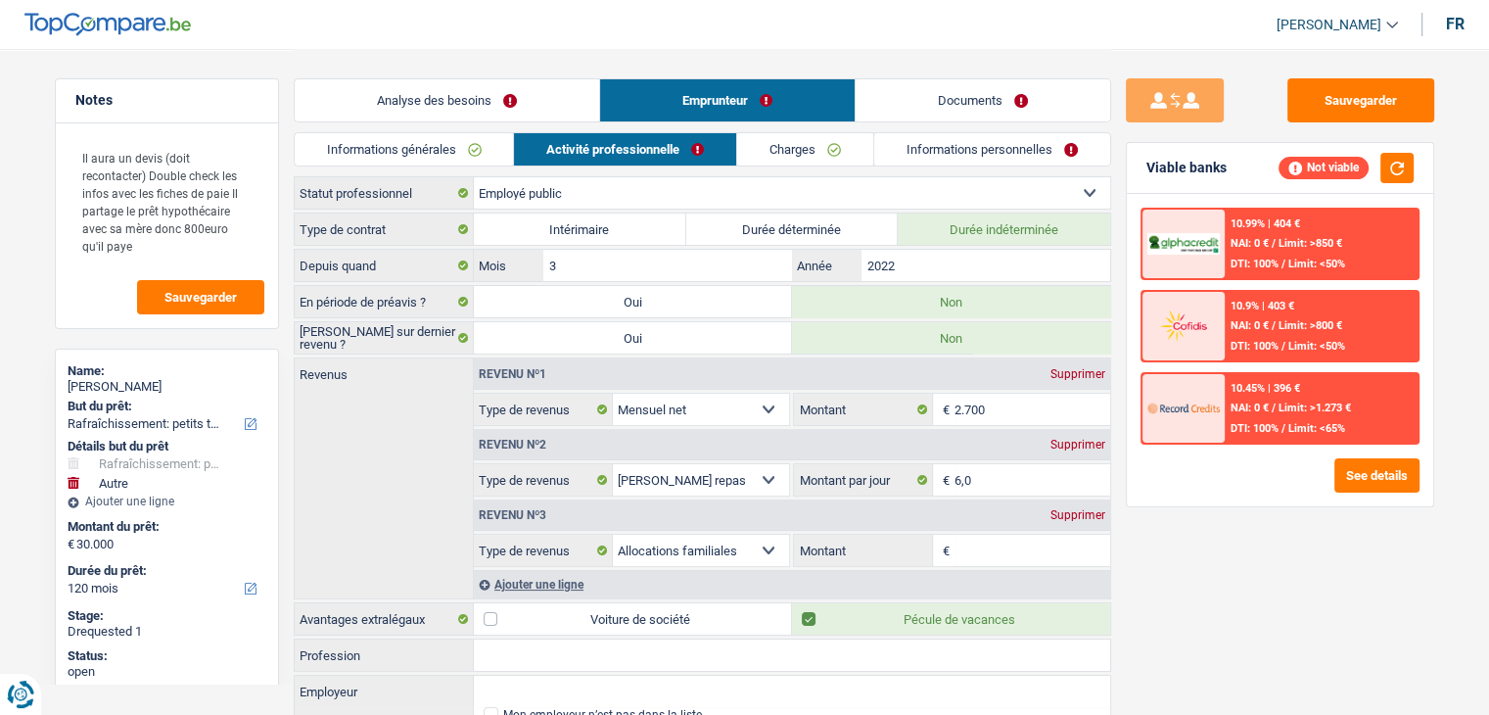
click at [797, 152] on link "Charges" at bounding box center [805, 149] width 136 height 32
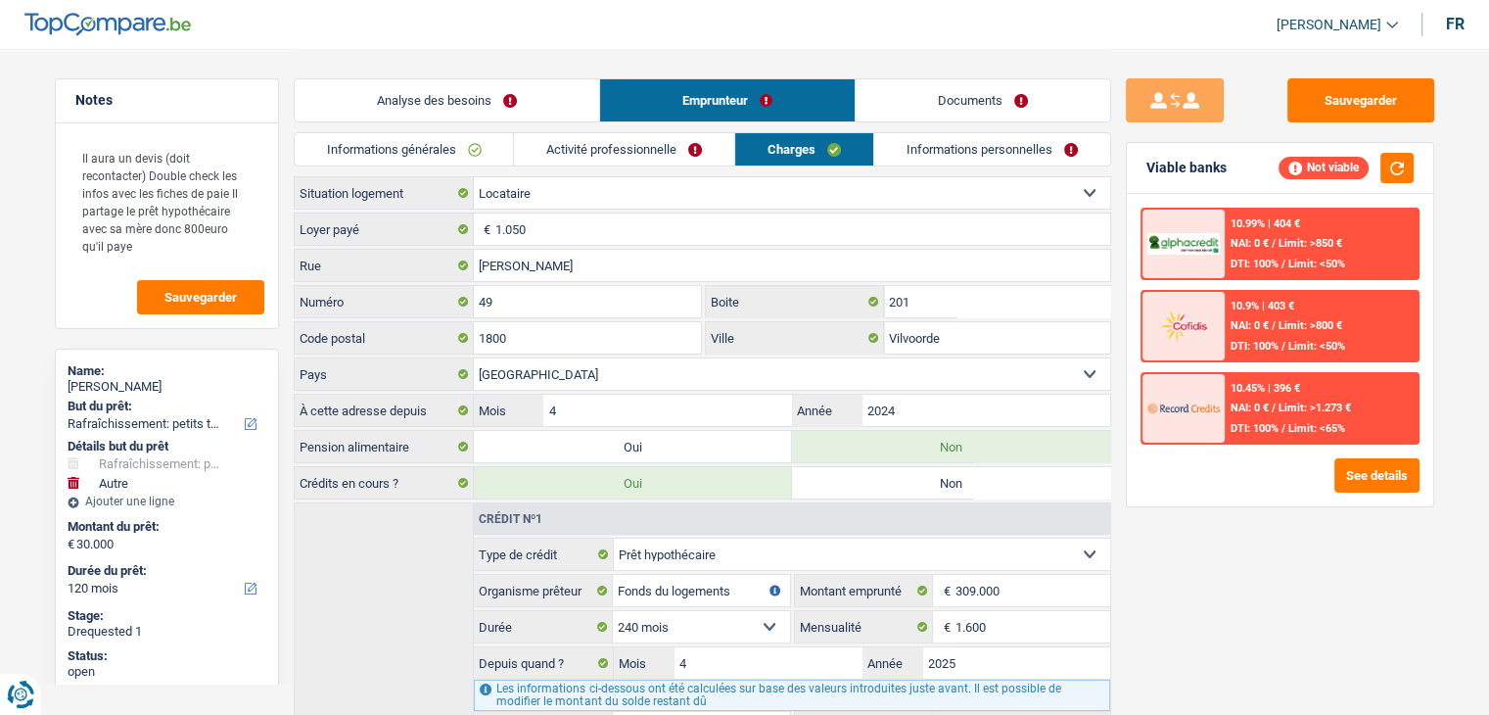
click at [967, 152] on link "Informations personnelles" at bounding box center [992, 149] width 236 height 32
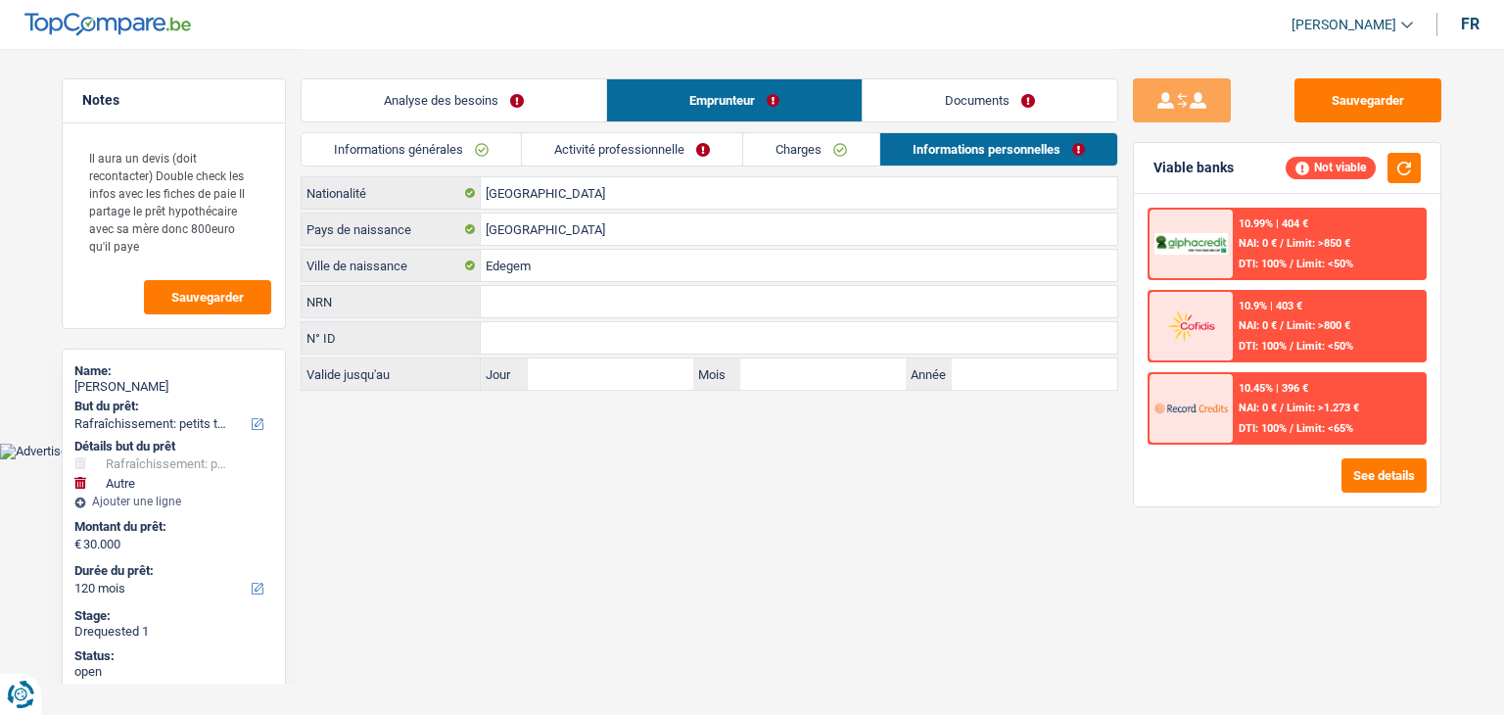
click at [987, 112] on link "Documents" at bounding box center [990, 100] width 255 height 42
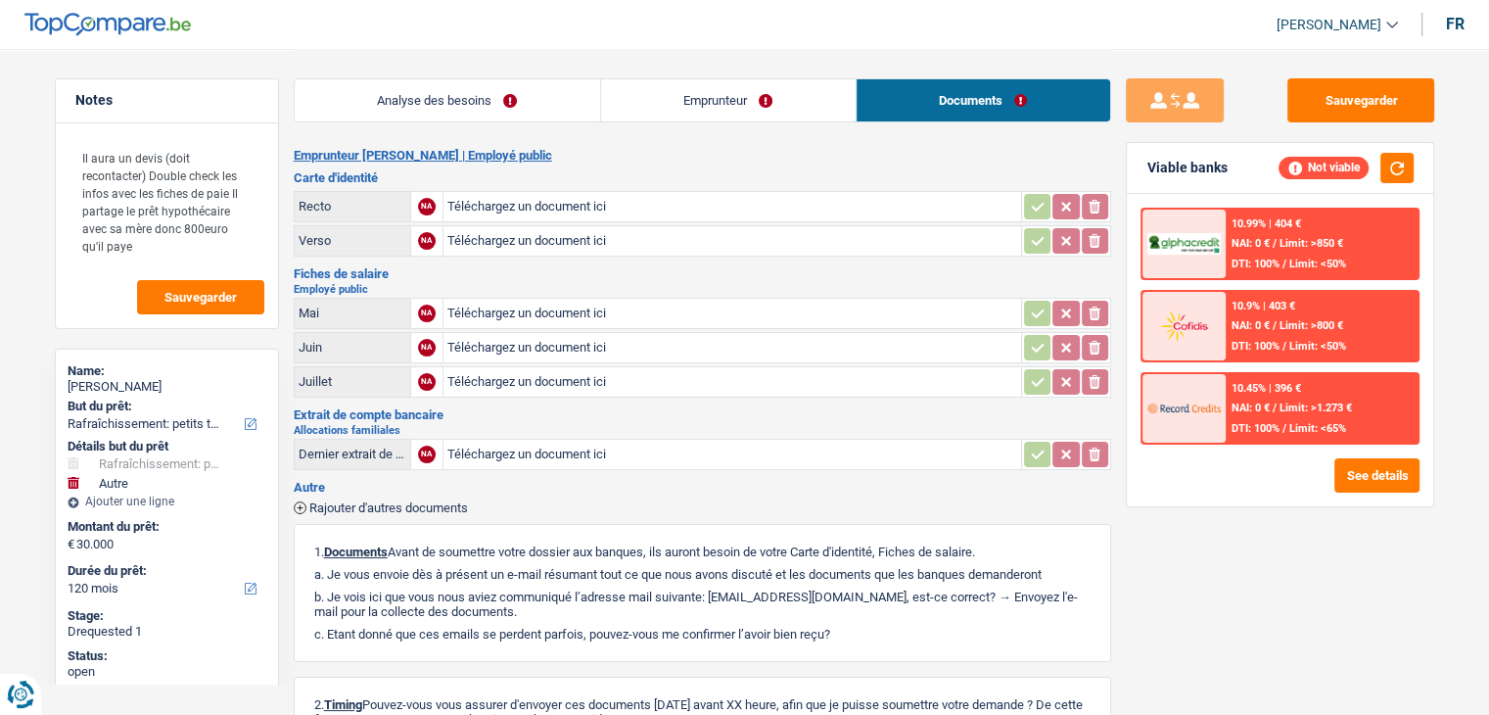
click at [513, 105] on link "Analyse des besoins" at bounding box center [447, 100] width 305 height 42
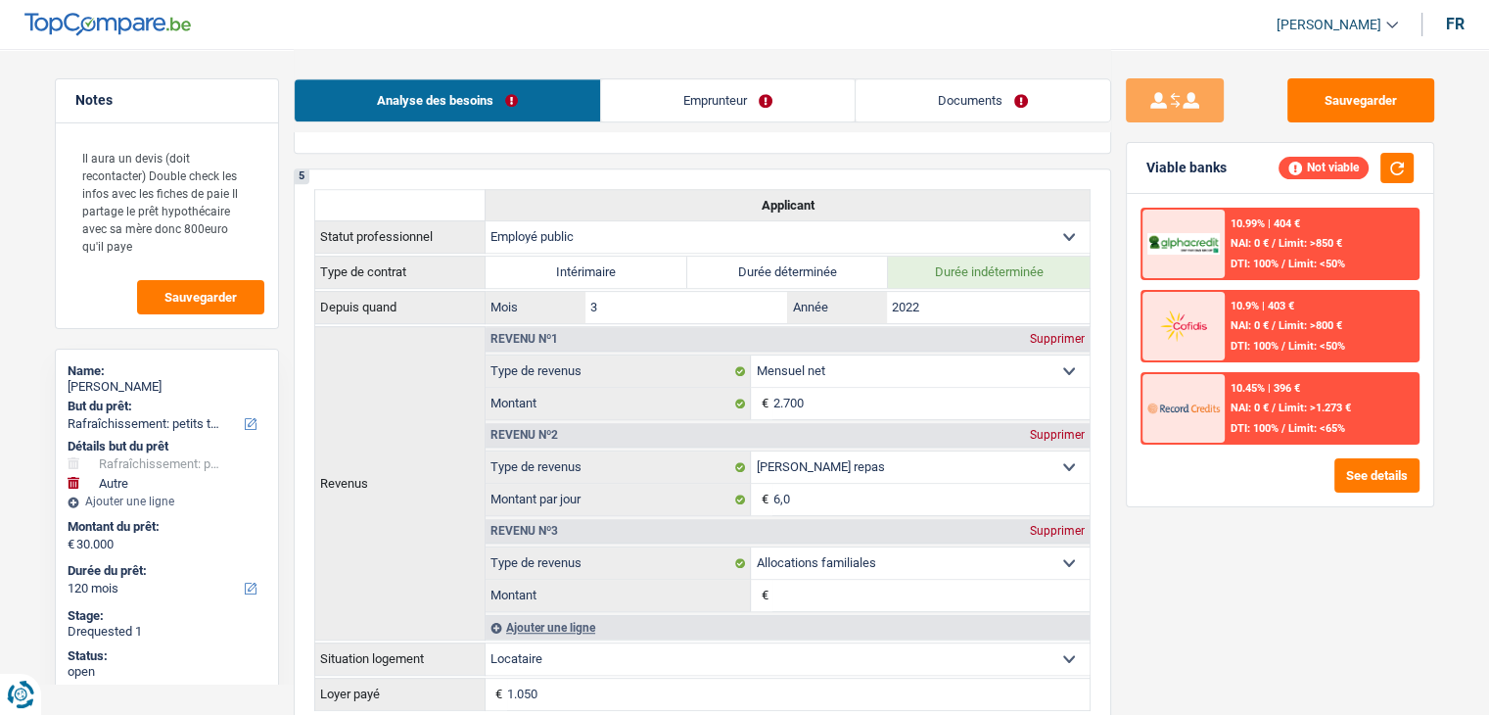
scroll to position [1762, 0]
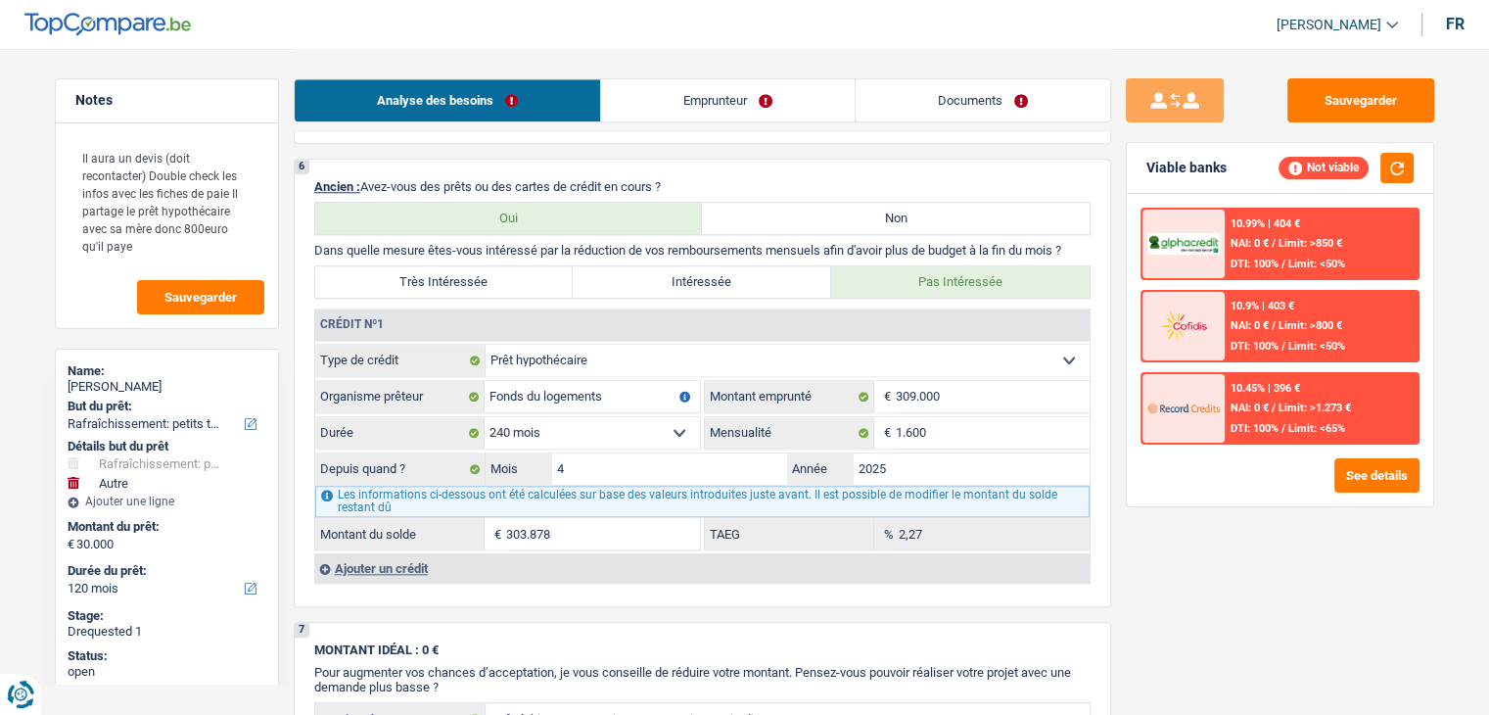
click at [701, 114] on link "Emprunteur" at bounding box center [728, 100] width 254 height 42
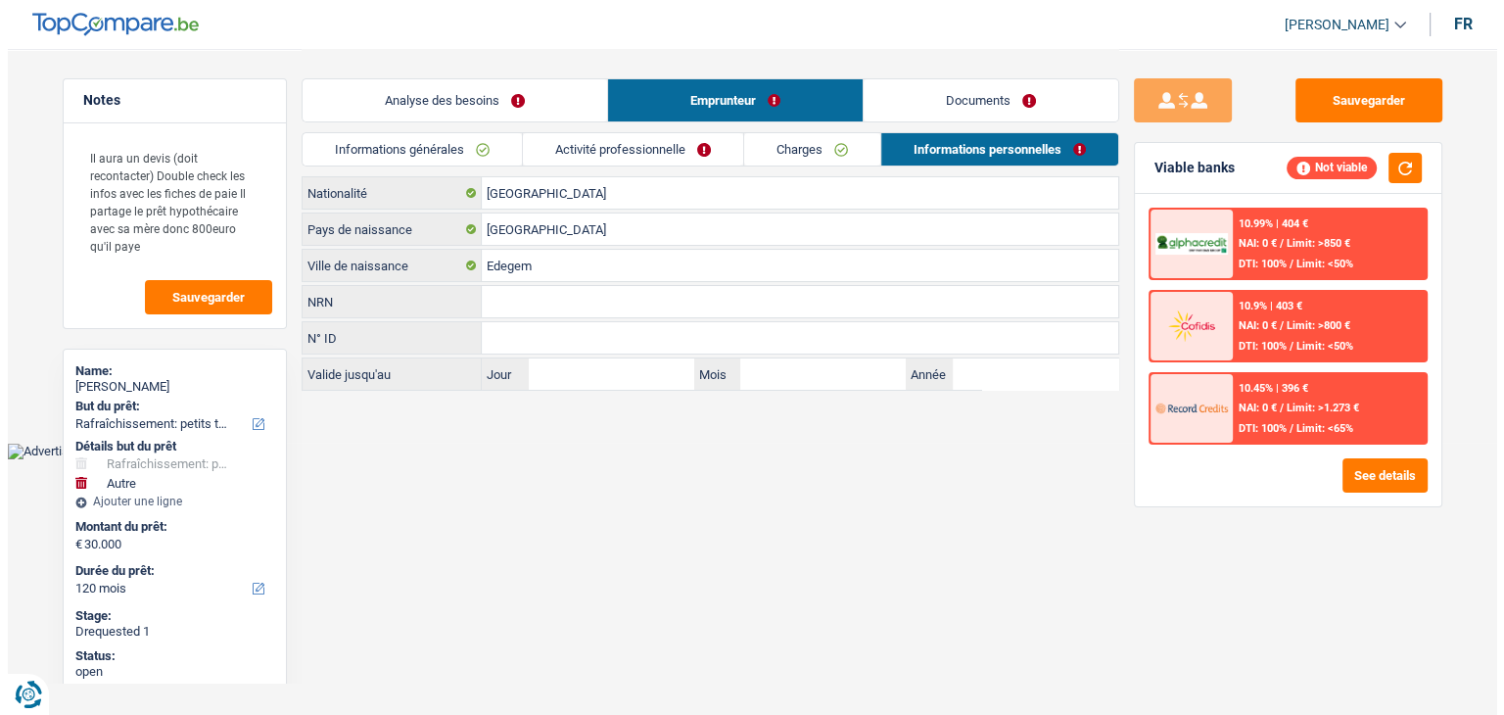
scroll to position [0, 0]
click at [625, 143] on link "Activité professionnelle" at bounding box center [632, 149] width 220 height 32
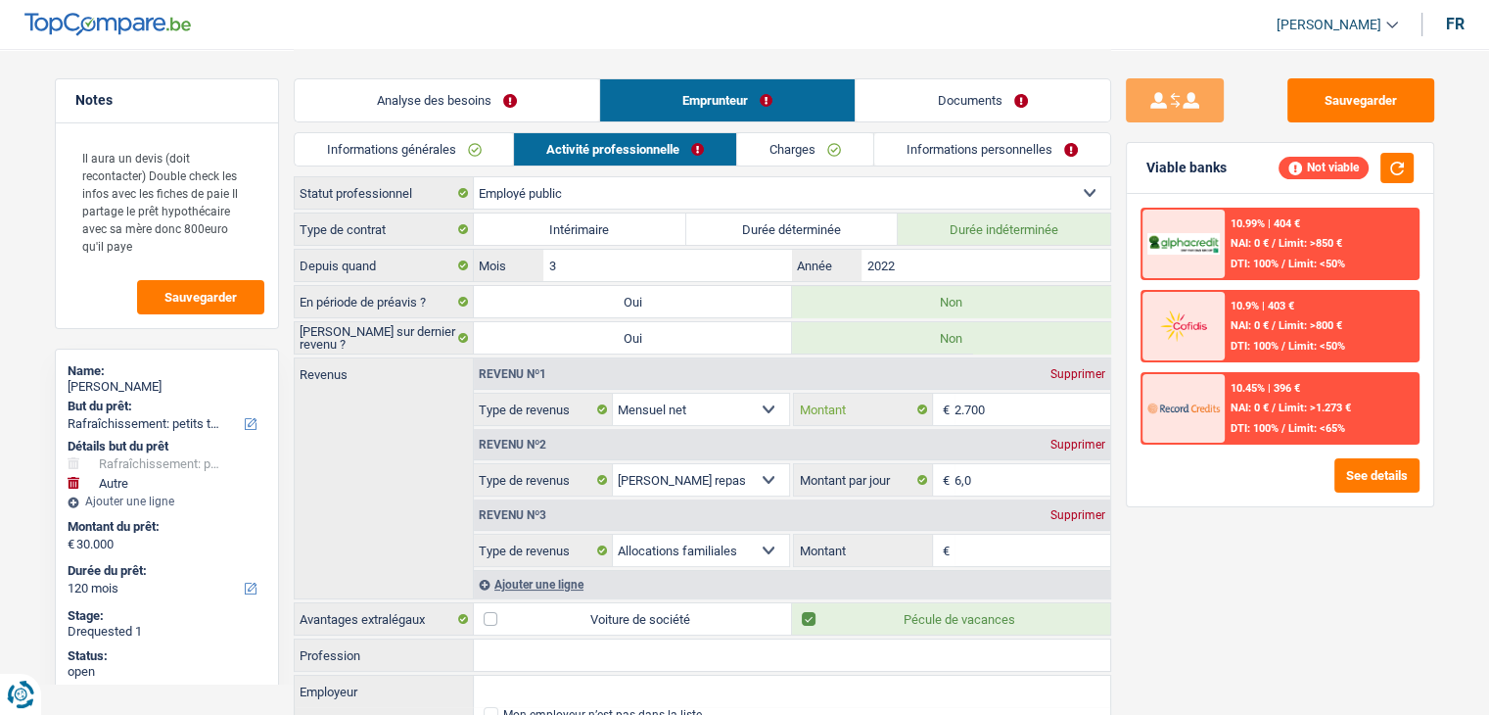
click at [1020, 411] on input "2.700" at bounding box center [1033, 409] width 156 height 31
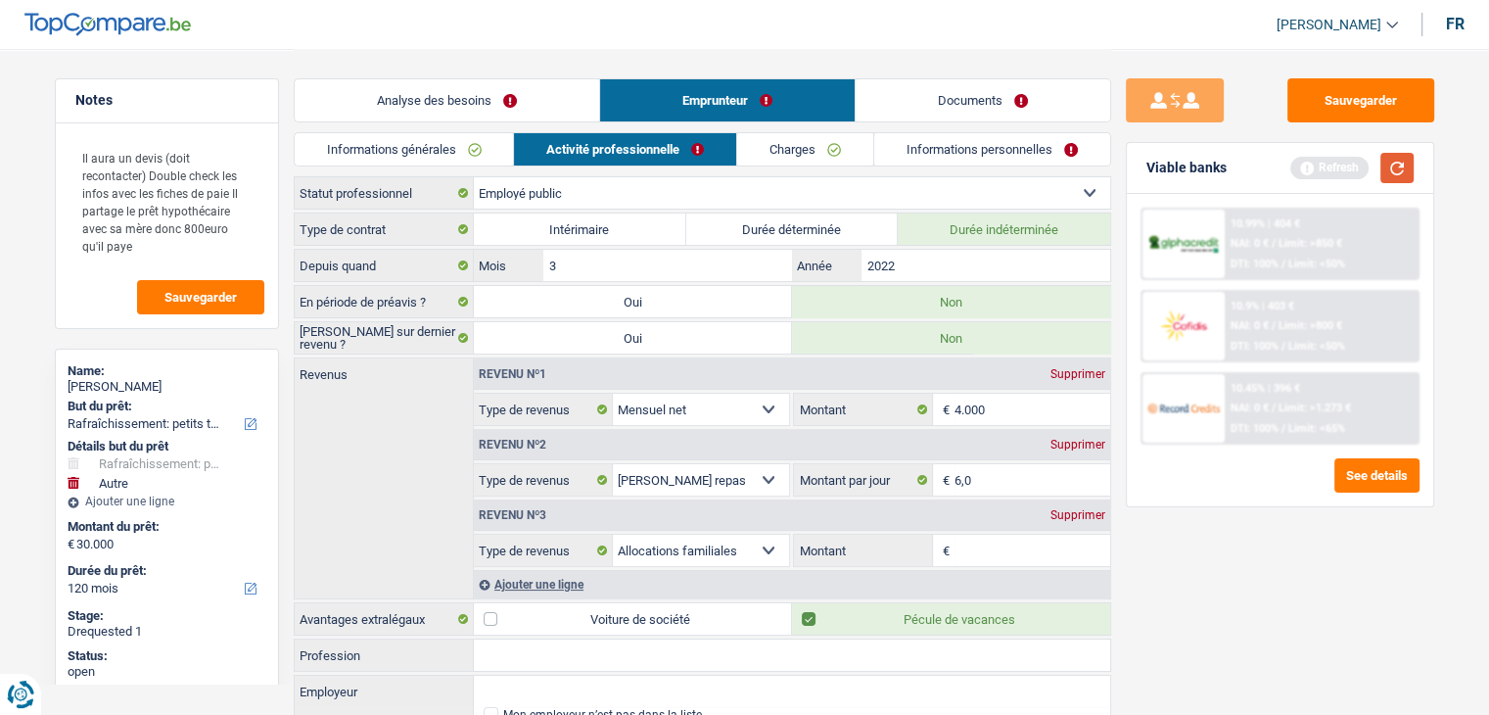
click at [1402, 174] on button "button" at bounding box center [1396, 168] width 33 height 30
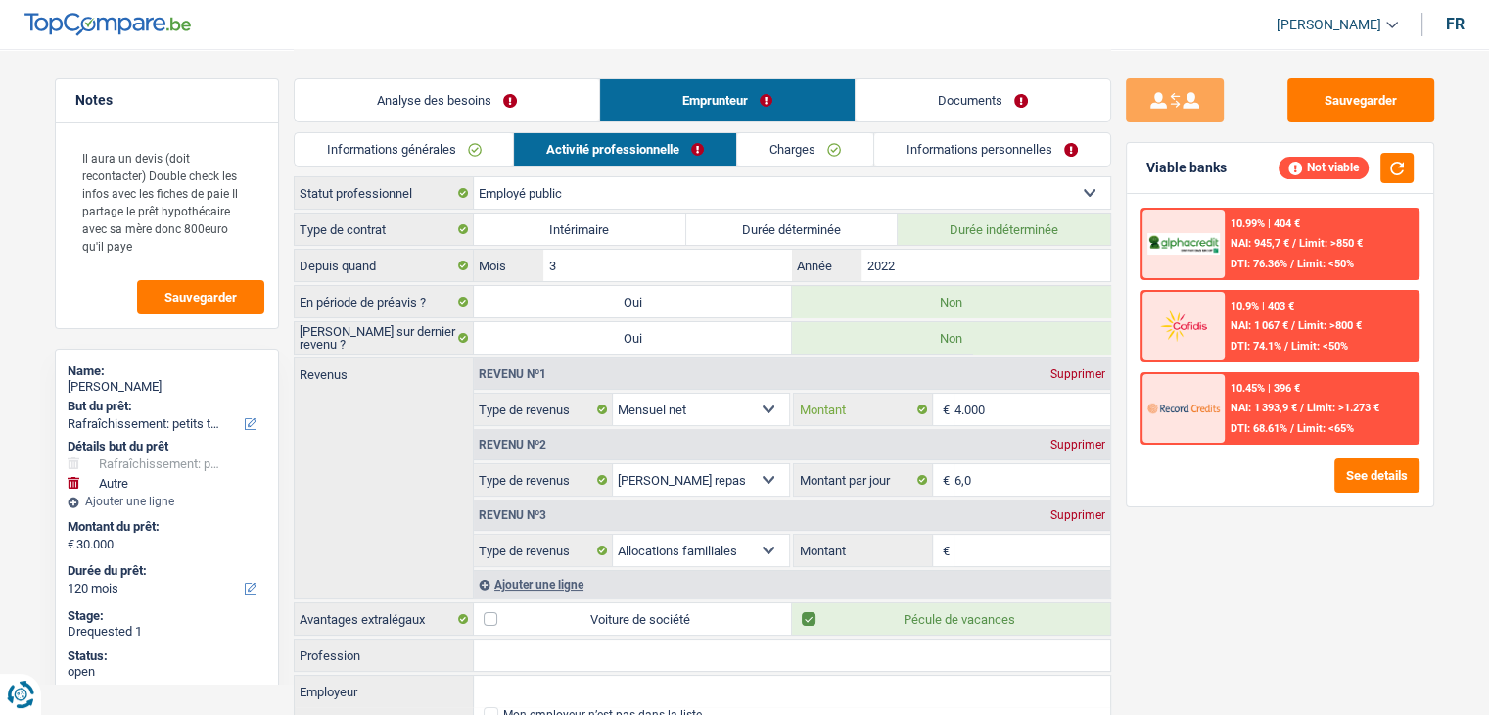
click at [1018, 413] on input "4.000" at bounding box center [1033, 409] width 156 height 31
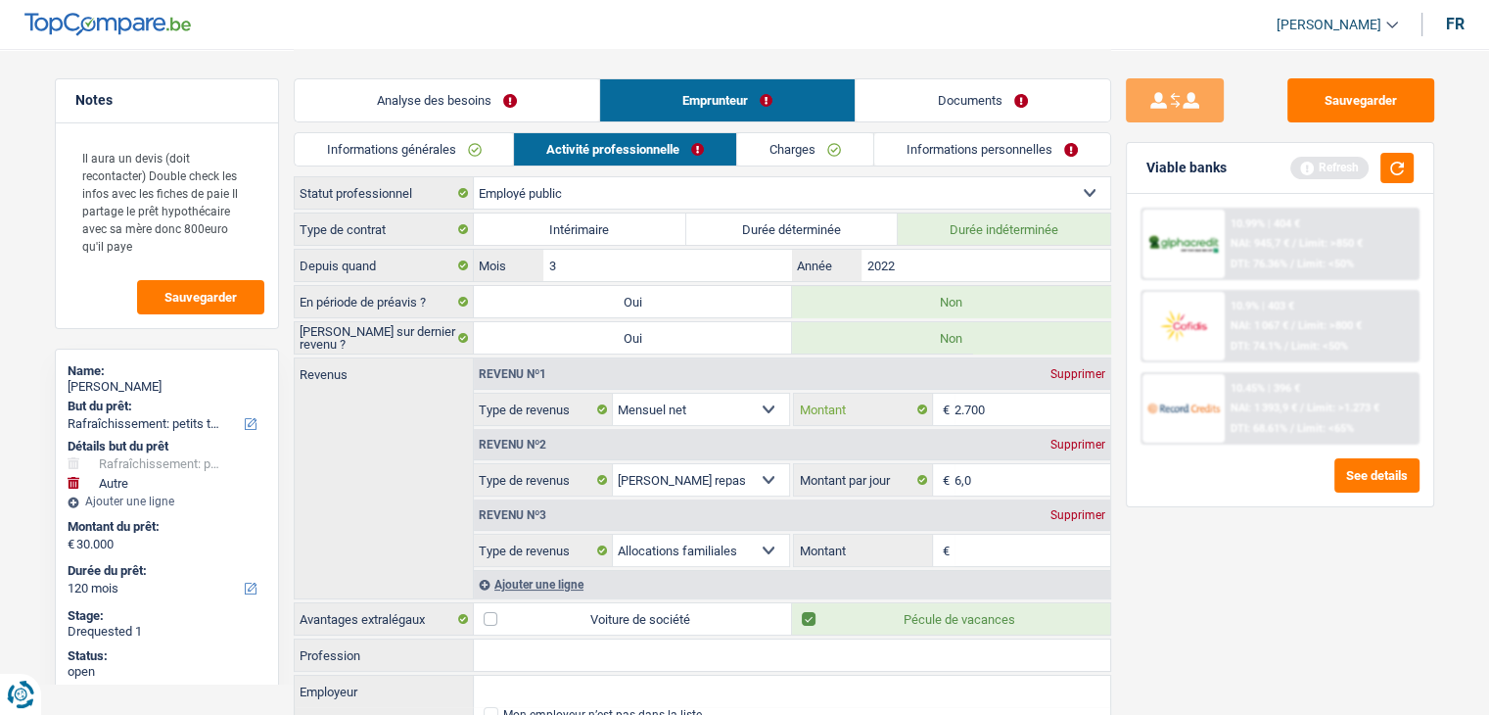
type input "2.700"
click at [806, 150] on link "Charges" at bounding box center [805, 149] width 136 height 32
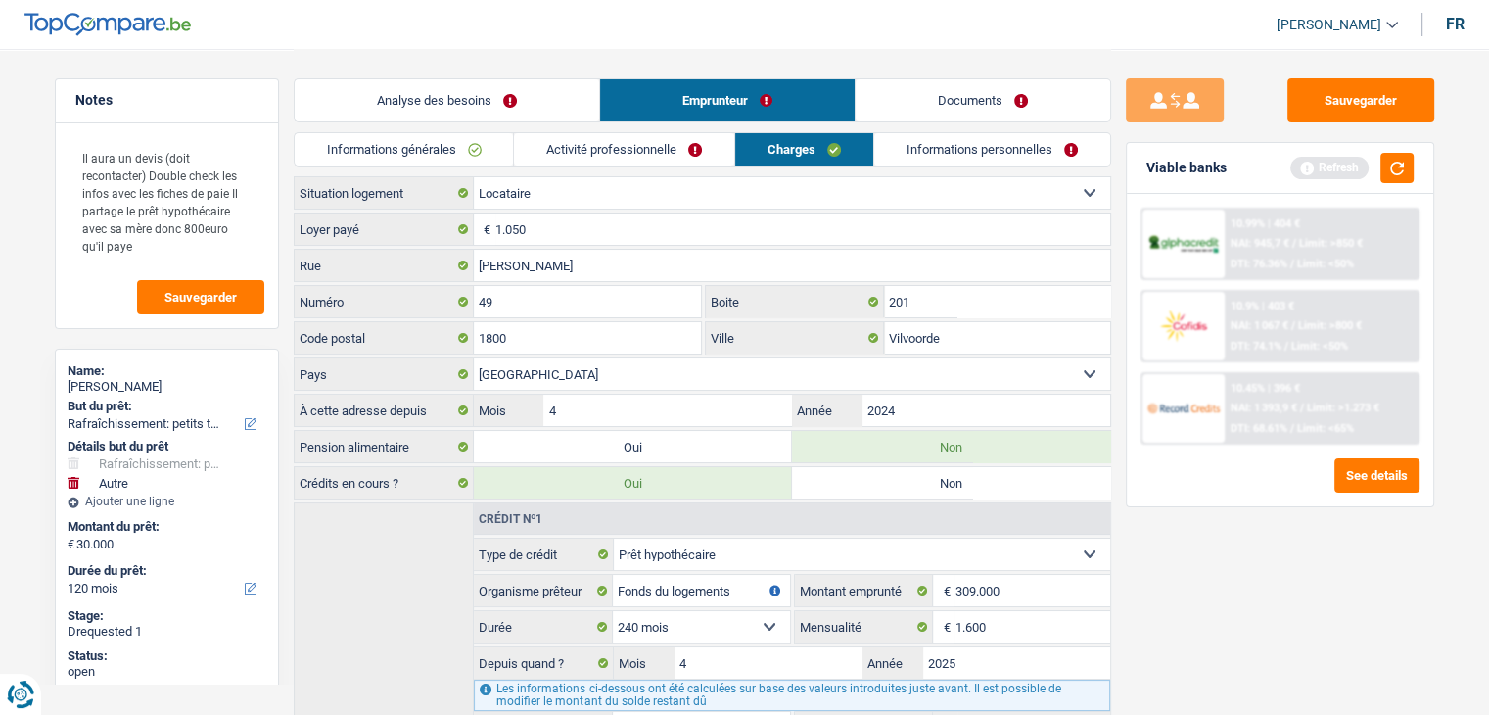
click at [934, 154] on link "Informations personnelles" at bounding box center [992, 149] width 236 height 32
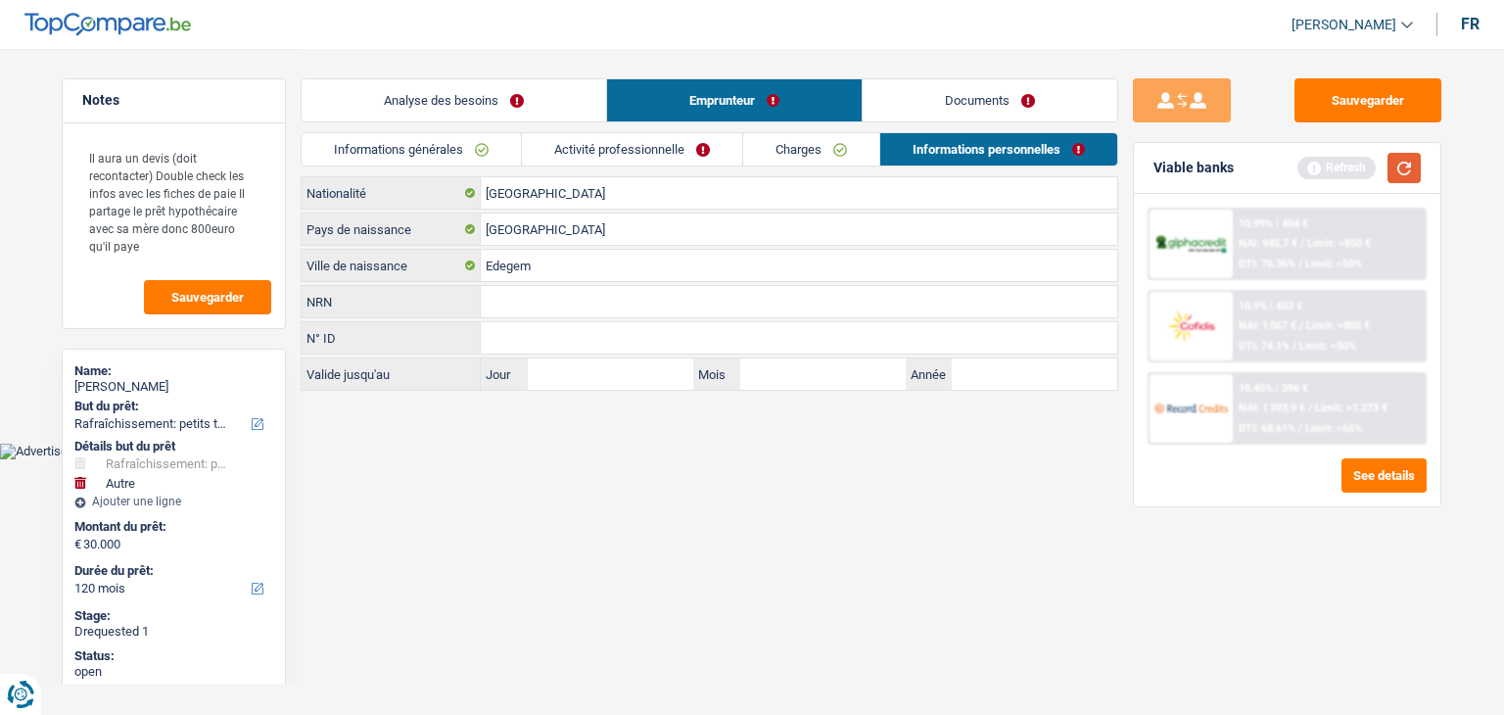
click at [1409, 162] on button "button" at bounding box center [1403, 168] width 33 height 30
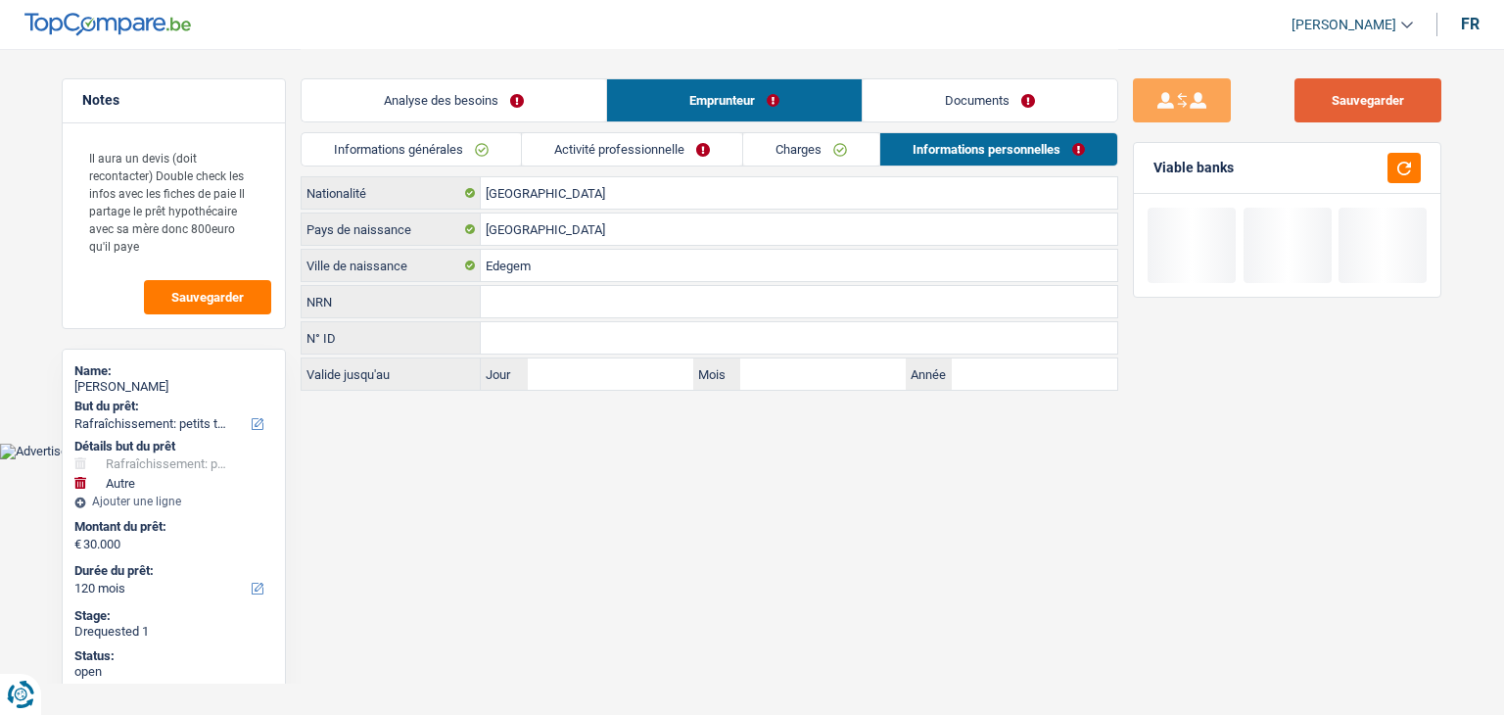
click at [1398, 106] on button "Sauvegarder" at bounding box center [1367, 100] width 147 height 44
